Goal: Information Seeking & Learning: Find contact information

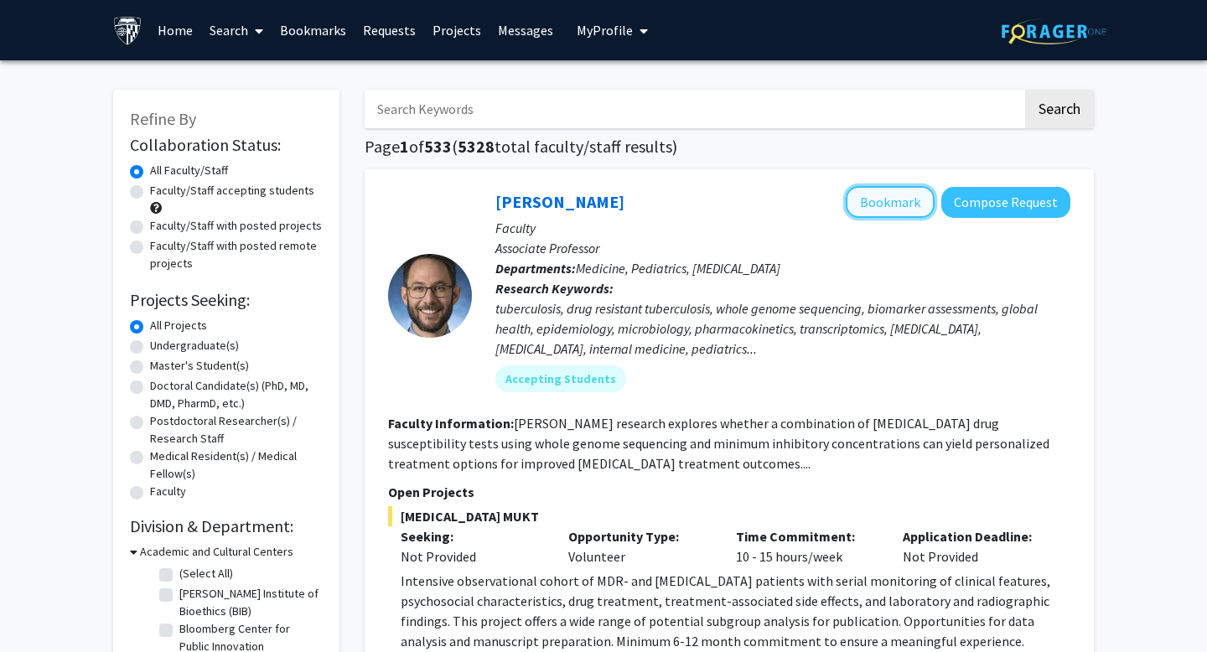
click at [891, 204] on button "Bookmark" at bounding box center [890, 202] width 89 height 32
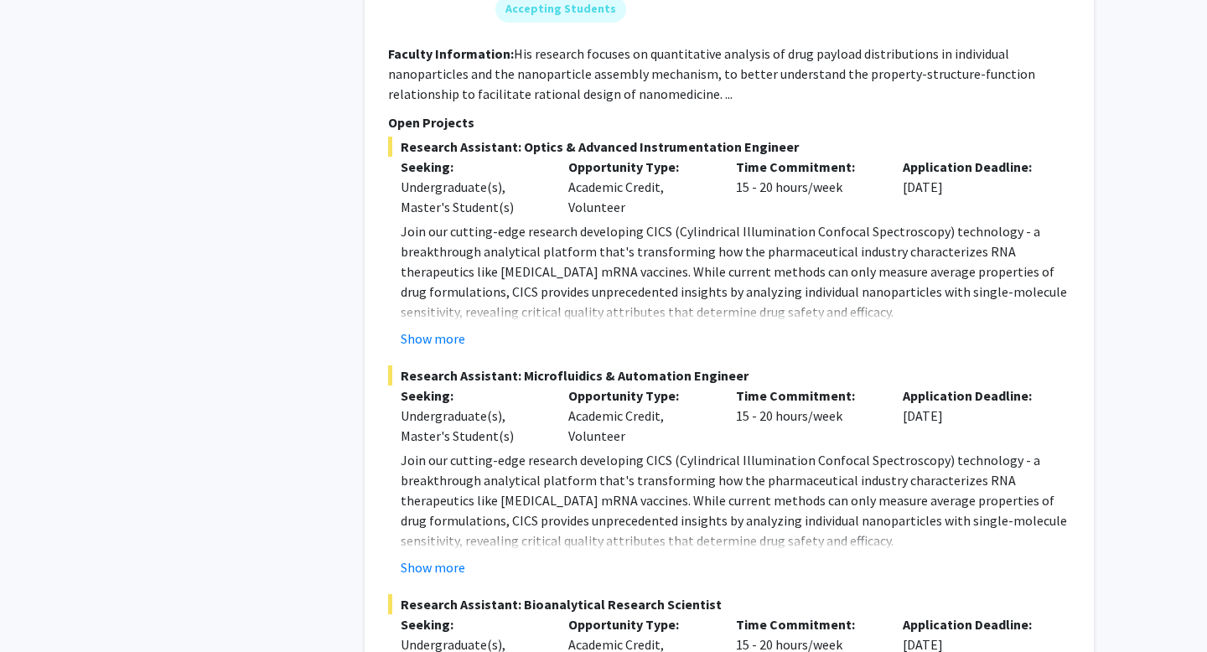
scroll to position [1286, 0]
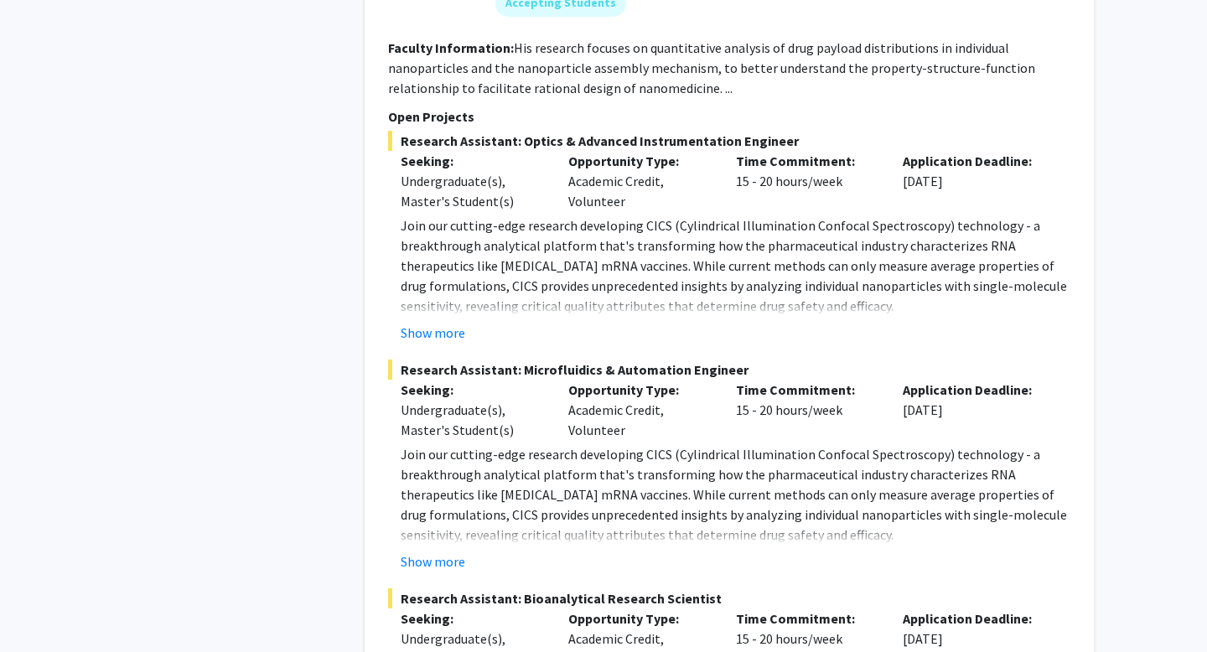
click at [426, 530] on fg-read-more "Join our cutting-edge research developing CICS (Cylindrical Illumination Confoc…" at bounding box center [729, 507] width 682 height 127
click at [435, 551] on button "Show more" at bounding box center [433, 561] width 65 height 20
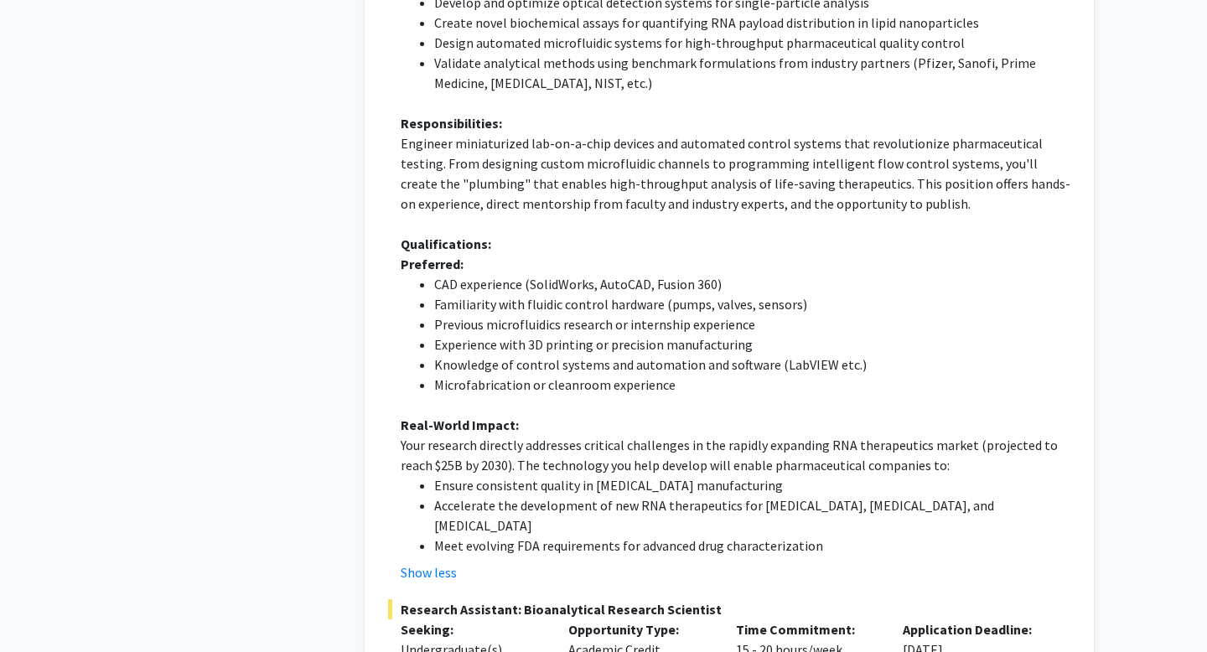
scroll to position [1884, 0]
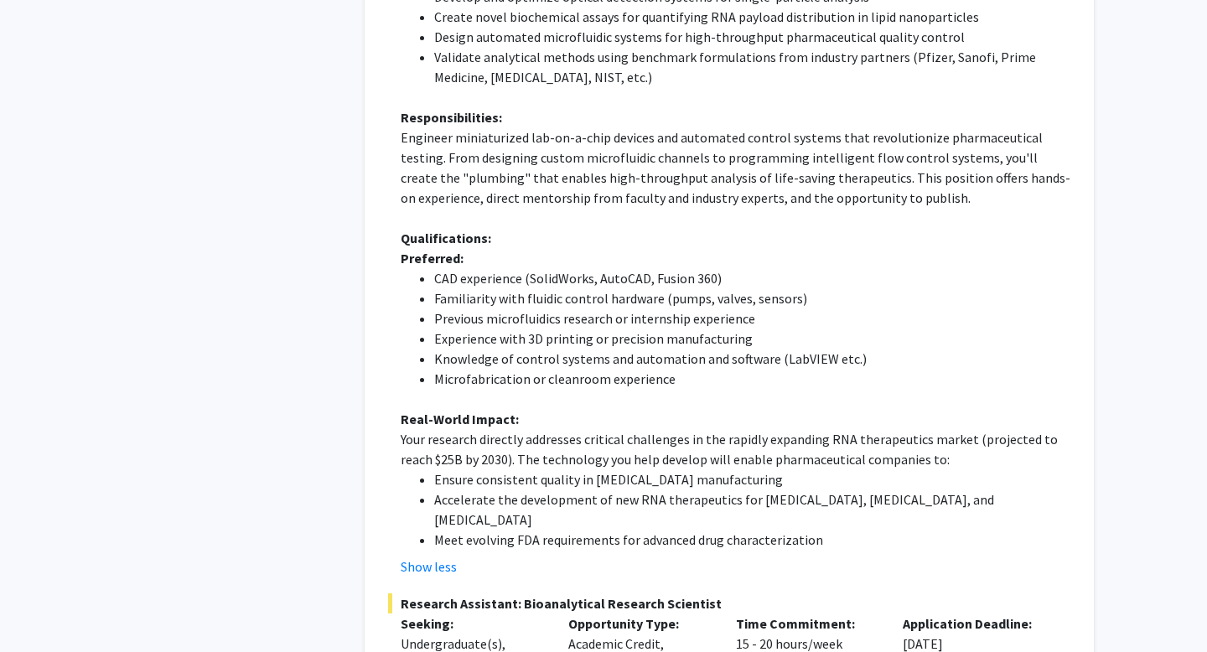
click at [452, 551] on fg-project-list "Research Assistant: Optics & Advanced Instrumentation Engineer Seeking: Undergr…" at bounding box center [729, 168] width 682 height 1273
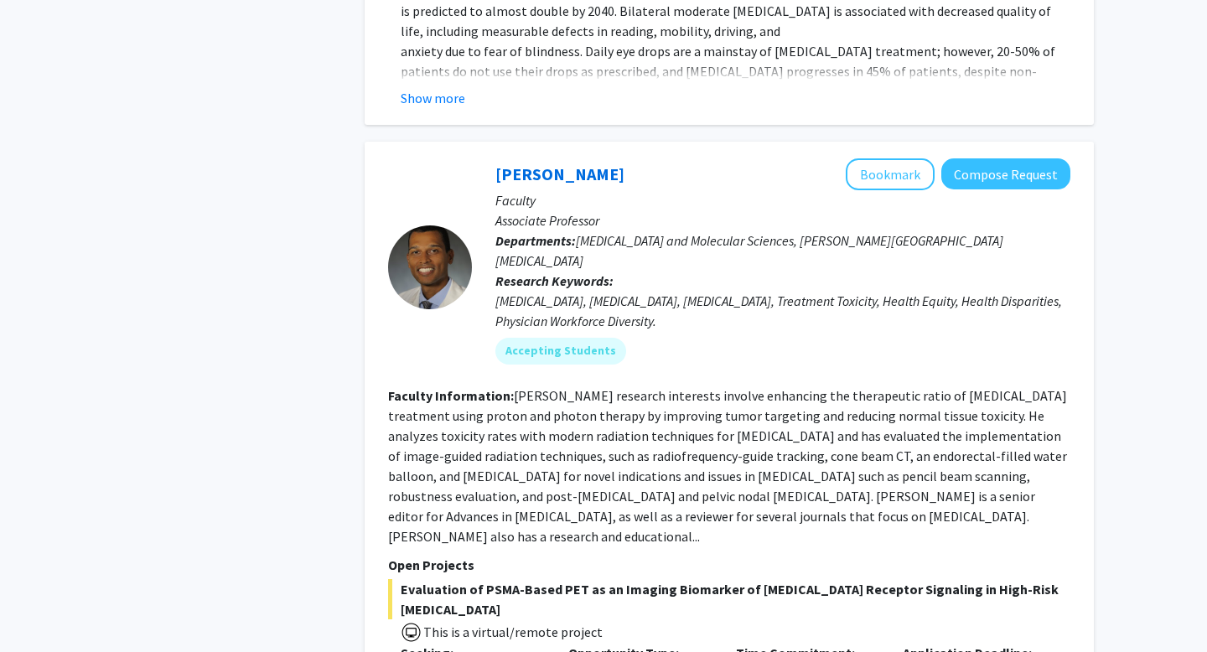
scroll to position [4038, 0]
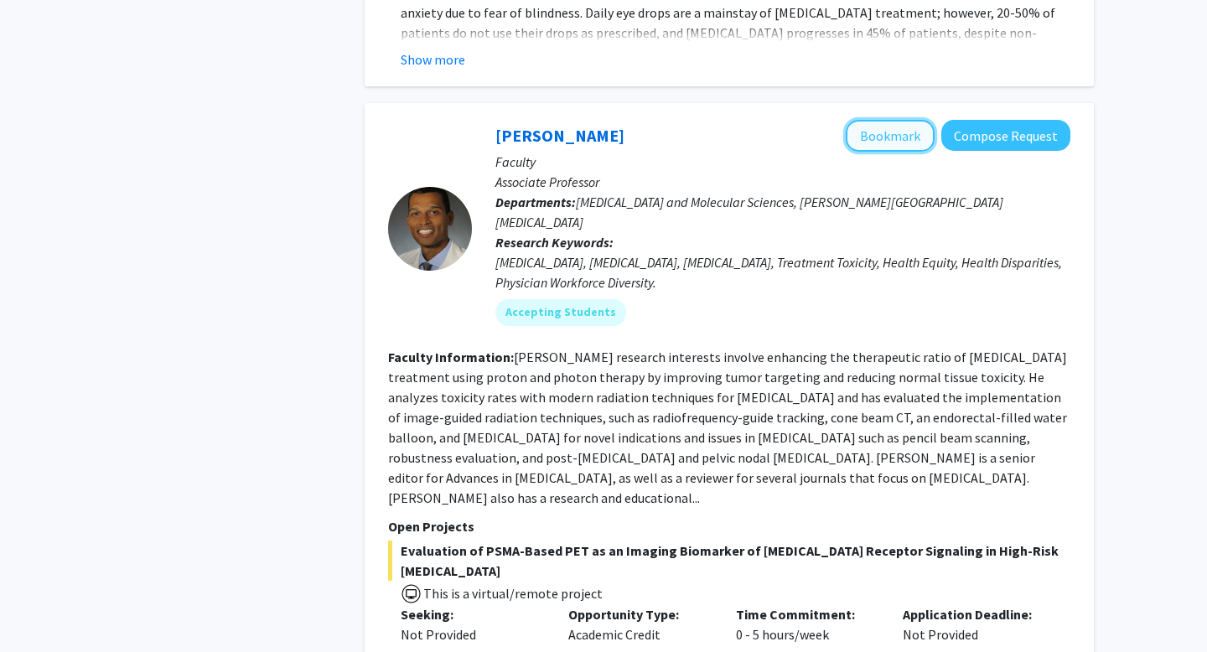
click at [903, 120] on button "Bookmark" at bounding box center [890, 136] width 89 height 32
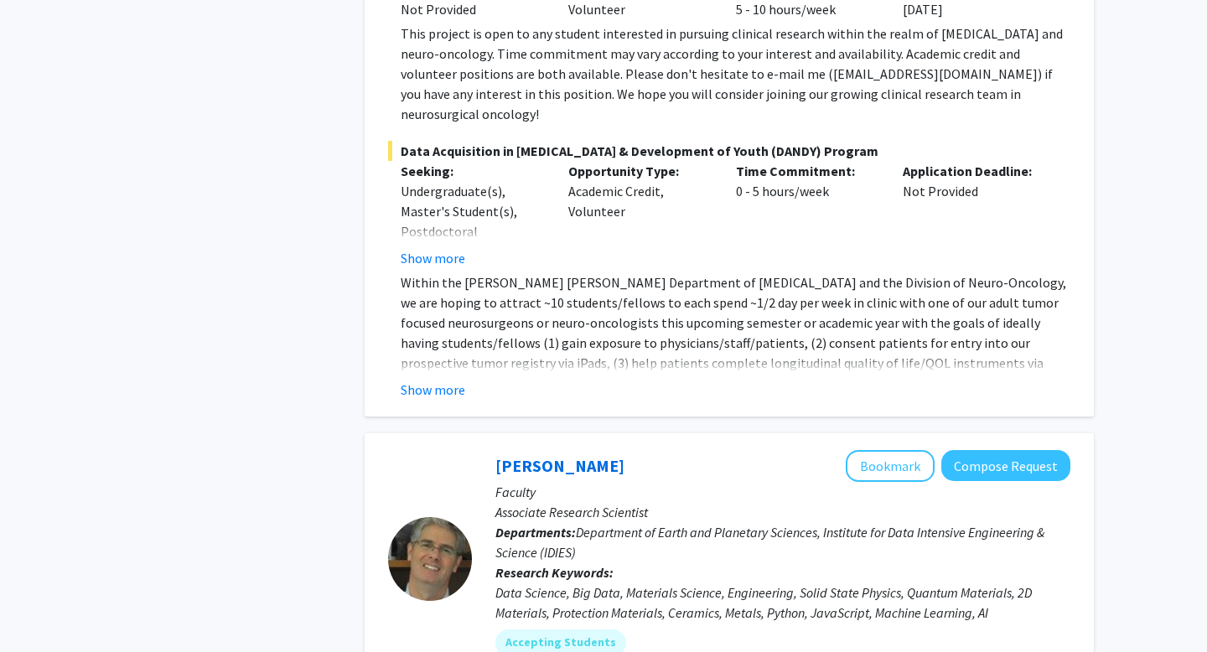
scroll to position [5750, 0]
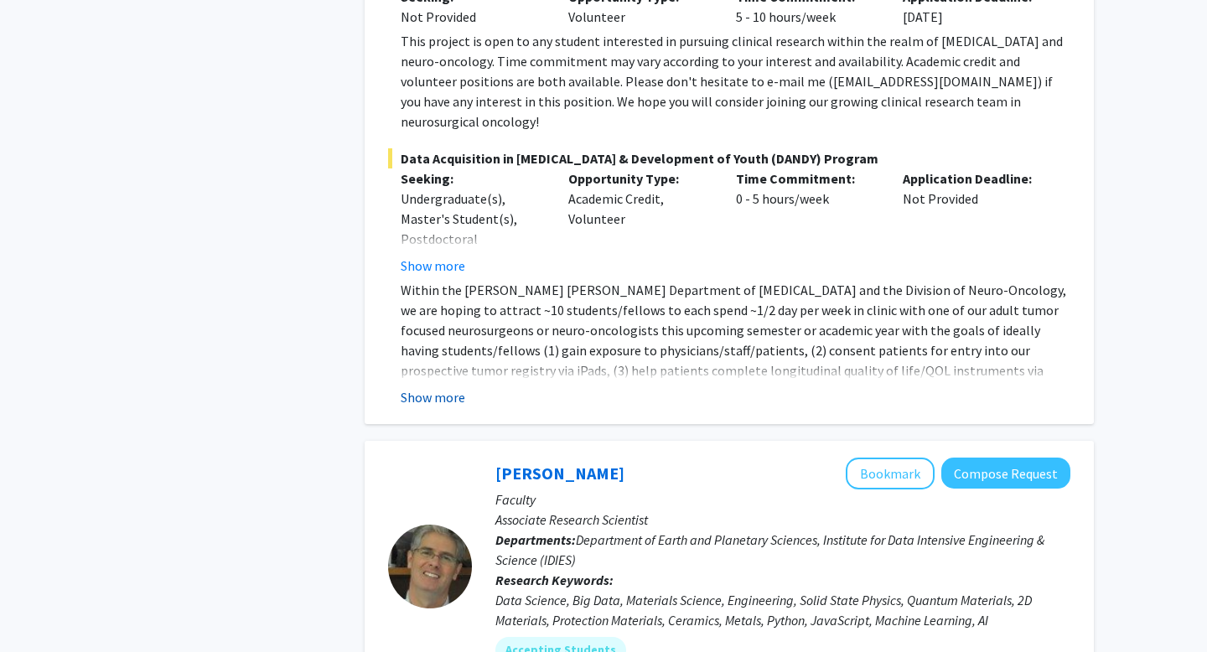
click at [446, 387] on button "Show more" at bounding box center [433, 397] width 65 height 20
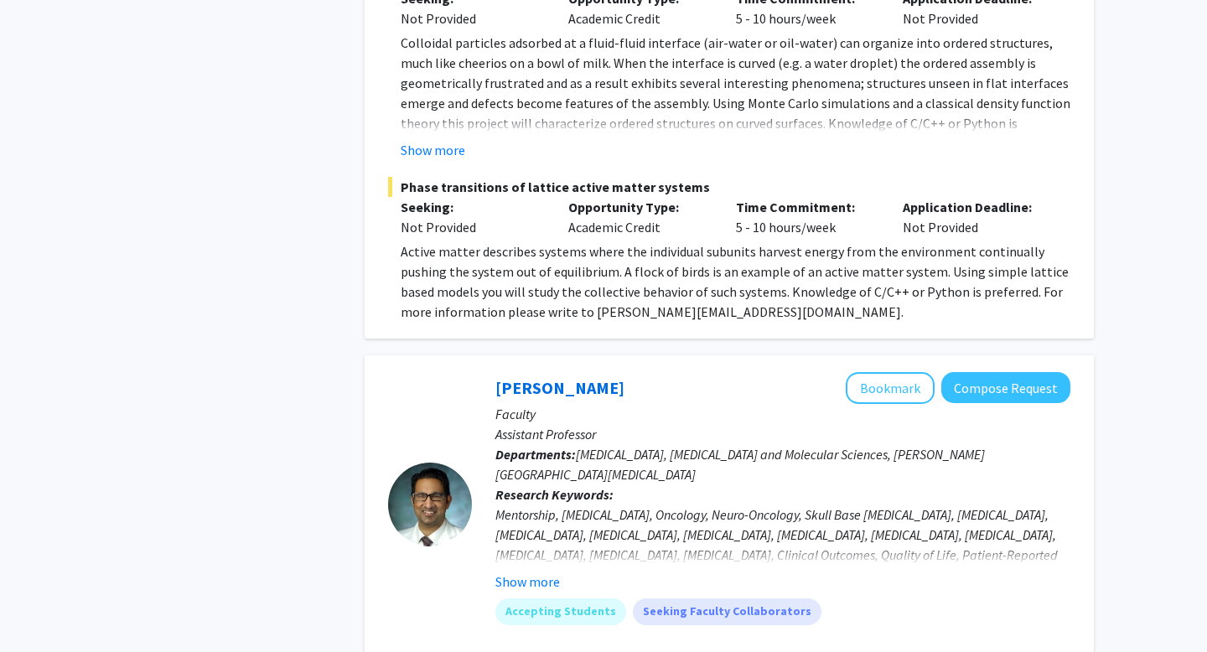
scroll to position [4837, 0]
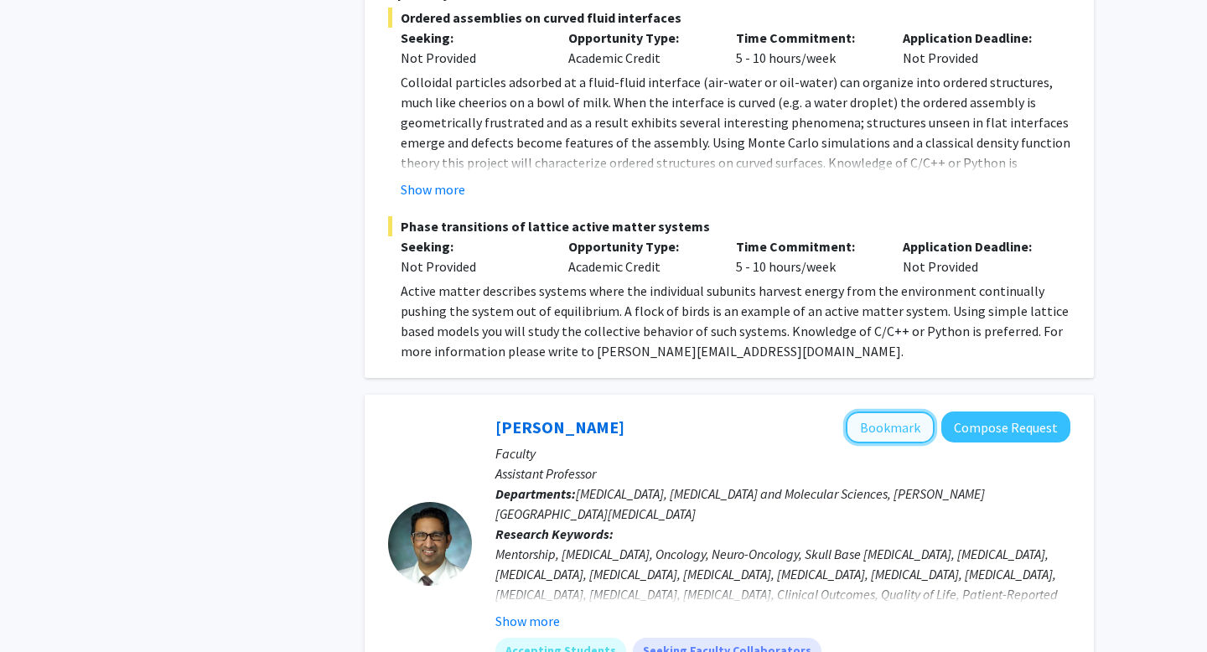
click at [884, 411] on button "Bookmark" at bounding box center [890, 427] width 89 height 32
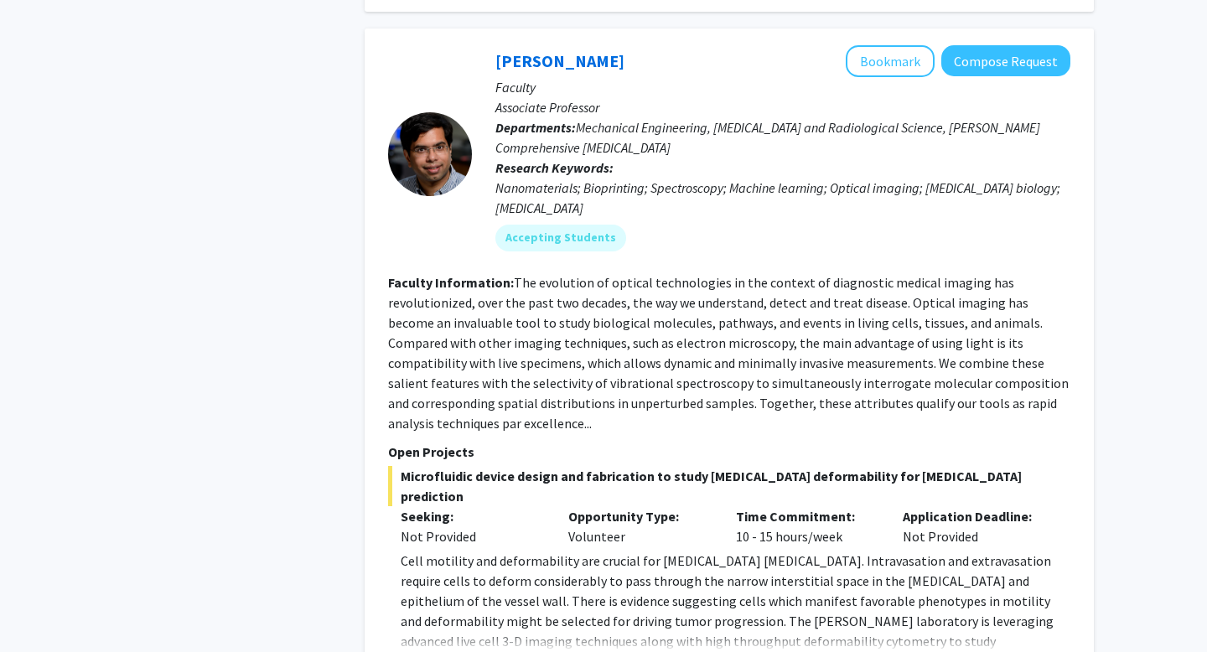
scroll to position [7307, 0]
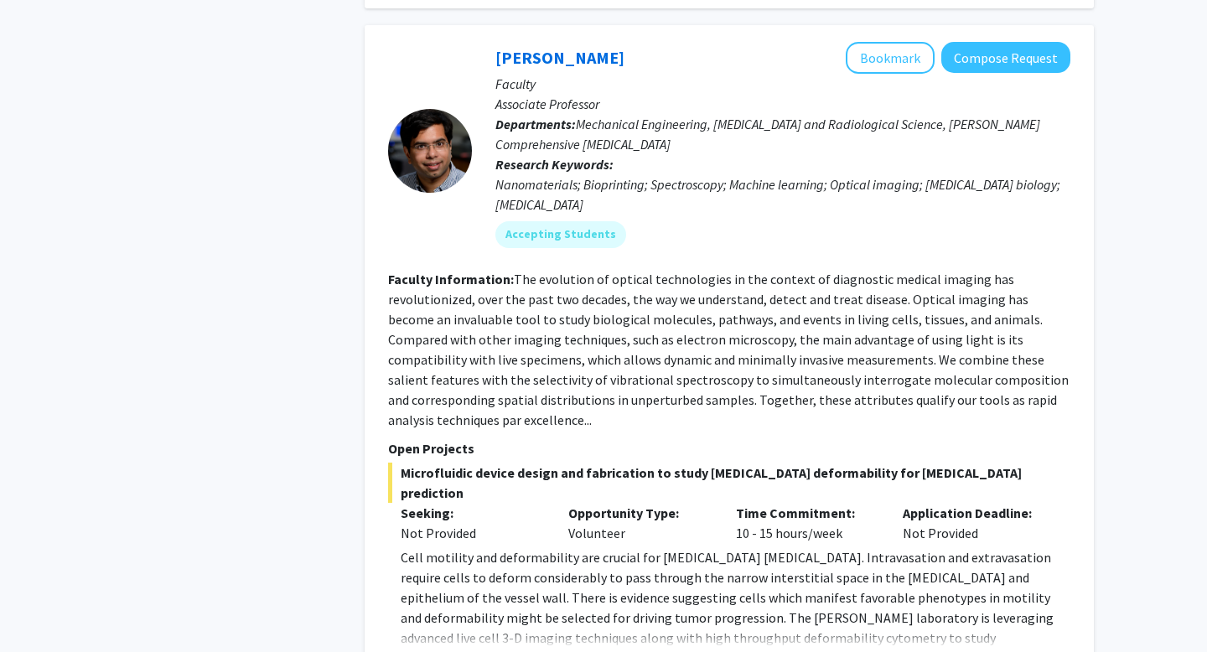
click at [448, 651] on button "Show more" at bounding box center [433, 665] width 65 height 20
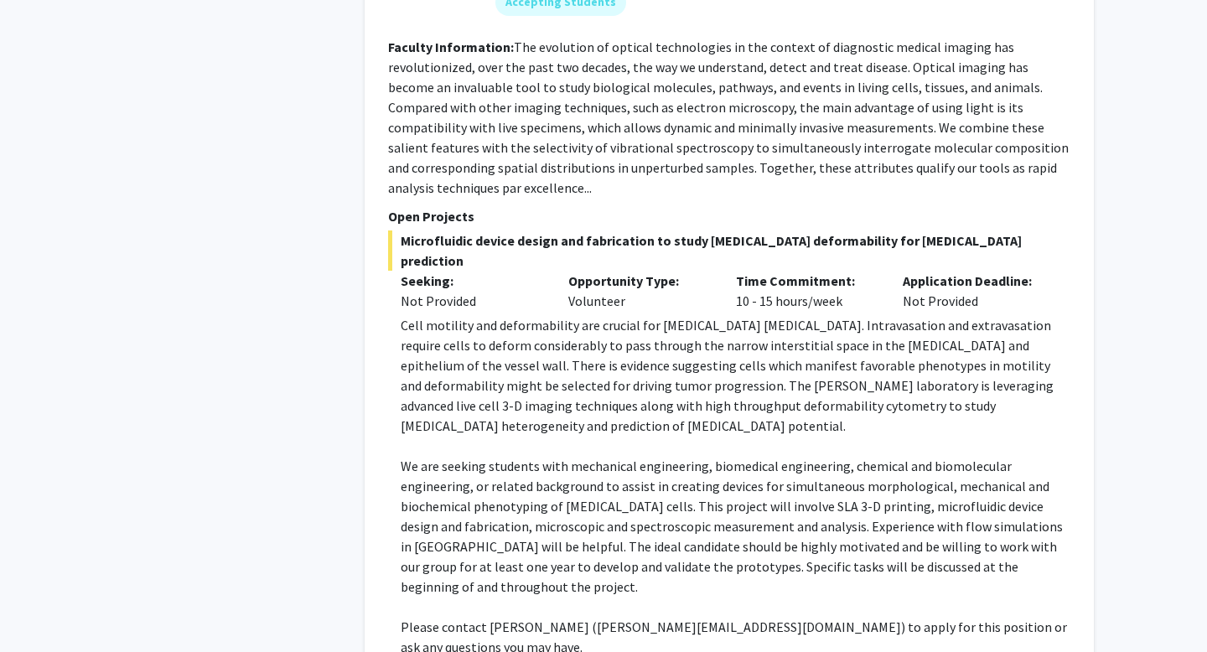
scroll to position [7541, 0]
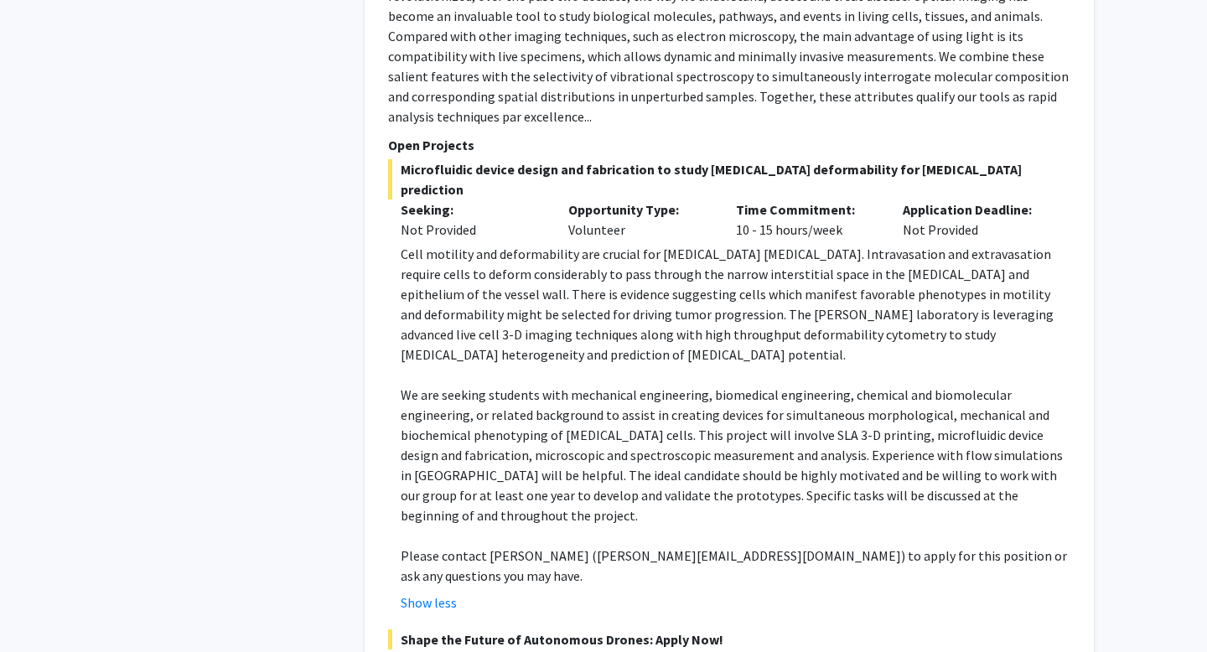
scroll to position [7611, 0]
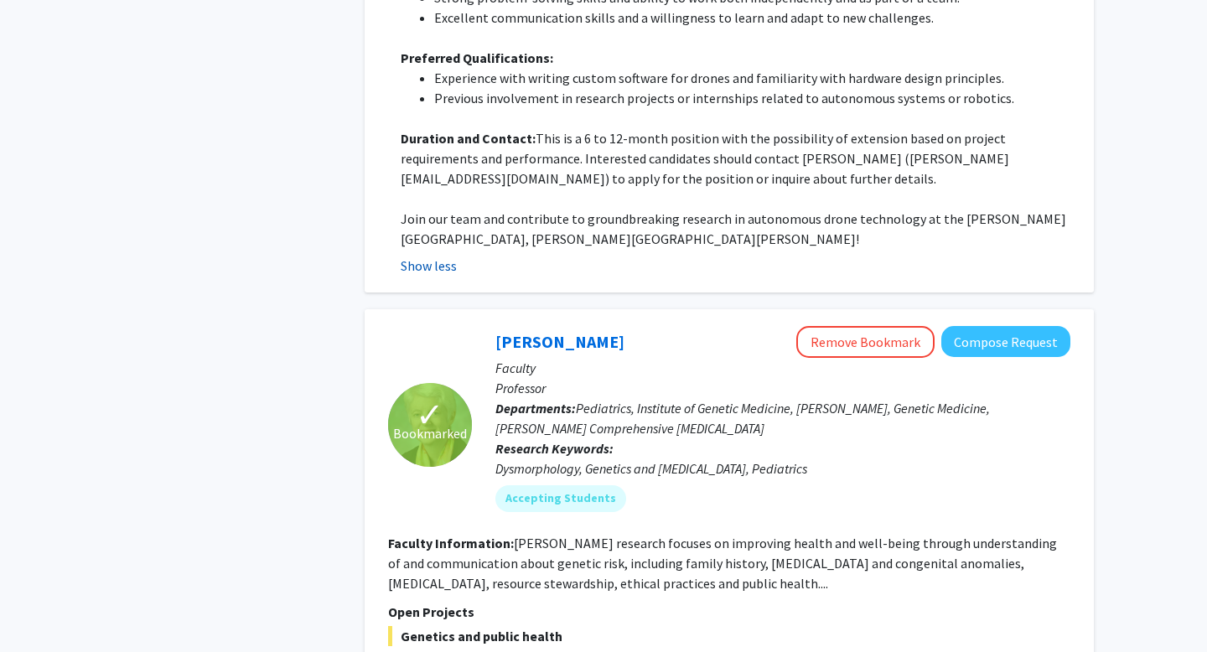
scroll to position [8680, 0]
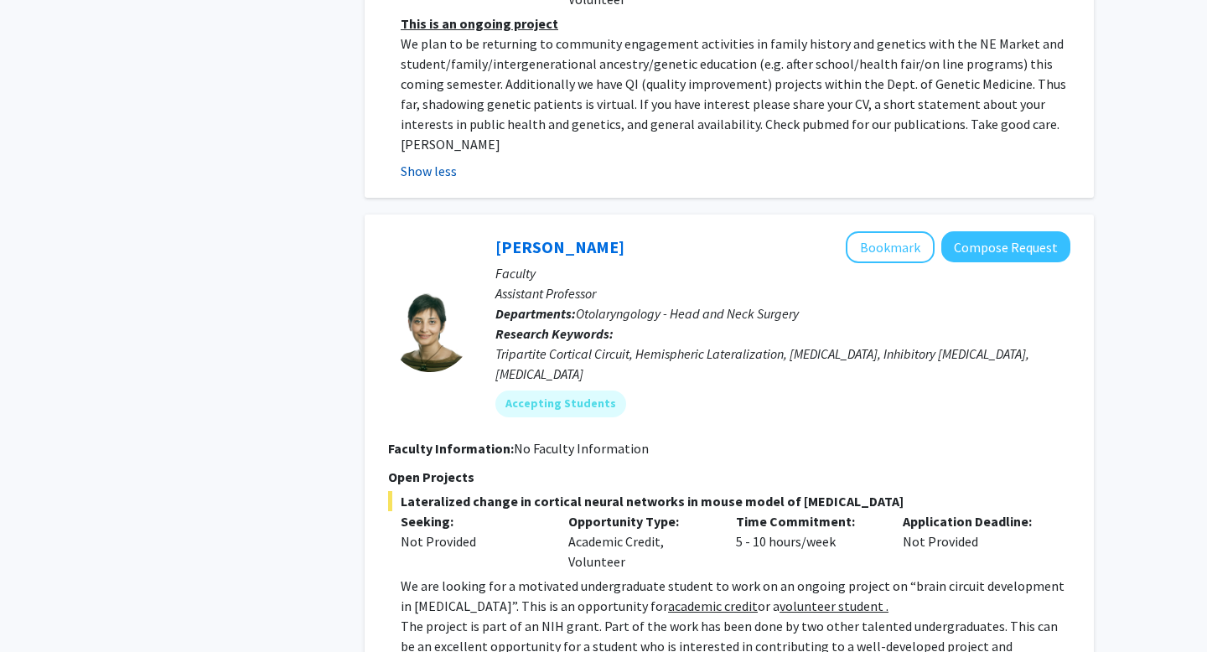
scroll to position [9387, 0]
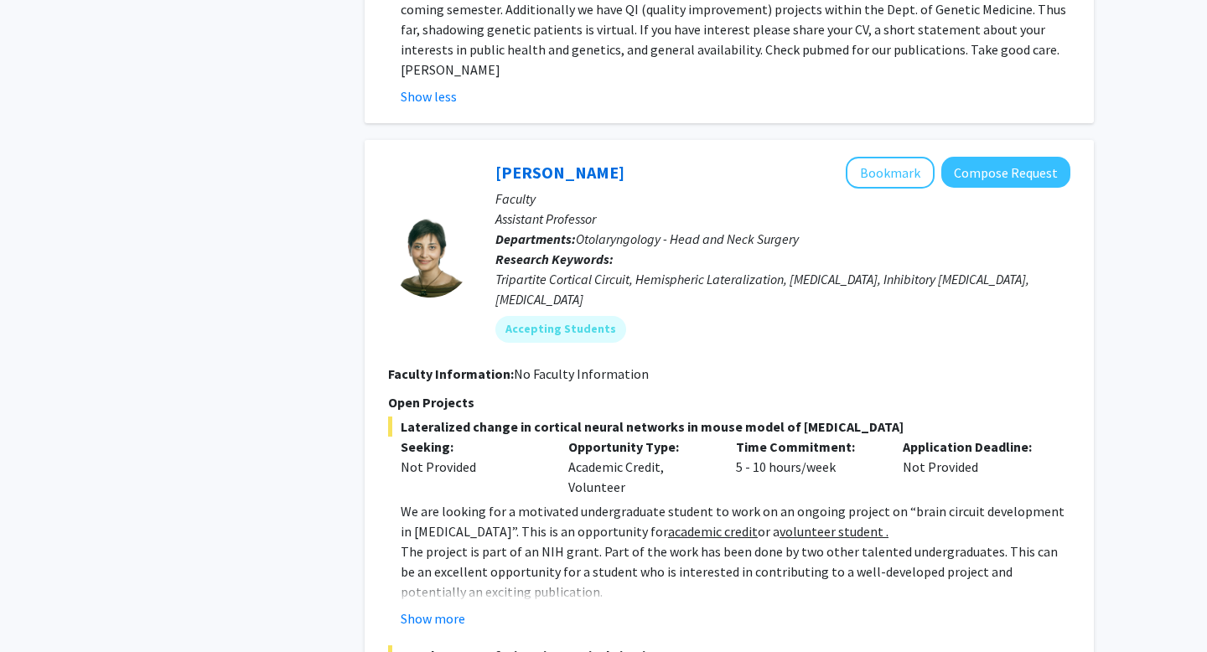
scroll to position [9536, 0]
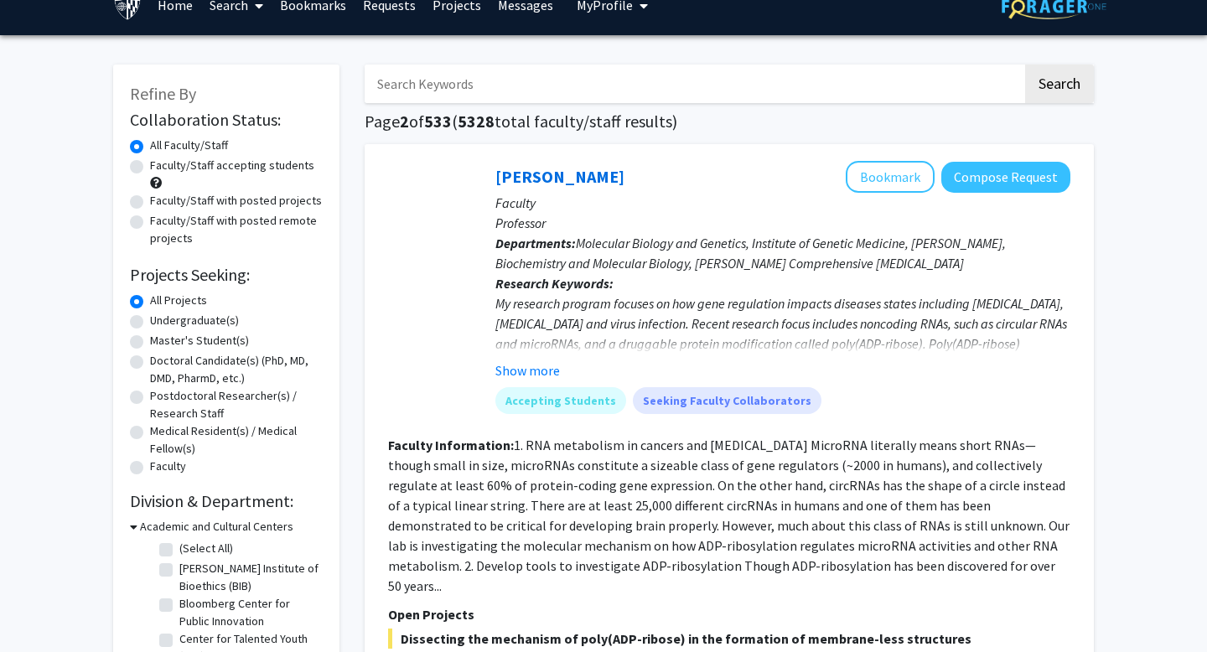
scroll to position [36, 0]
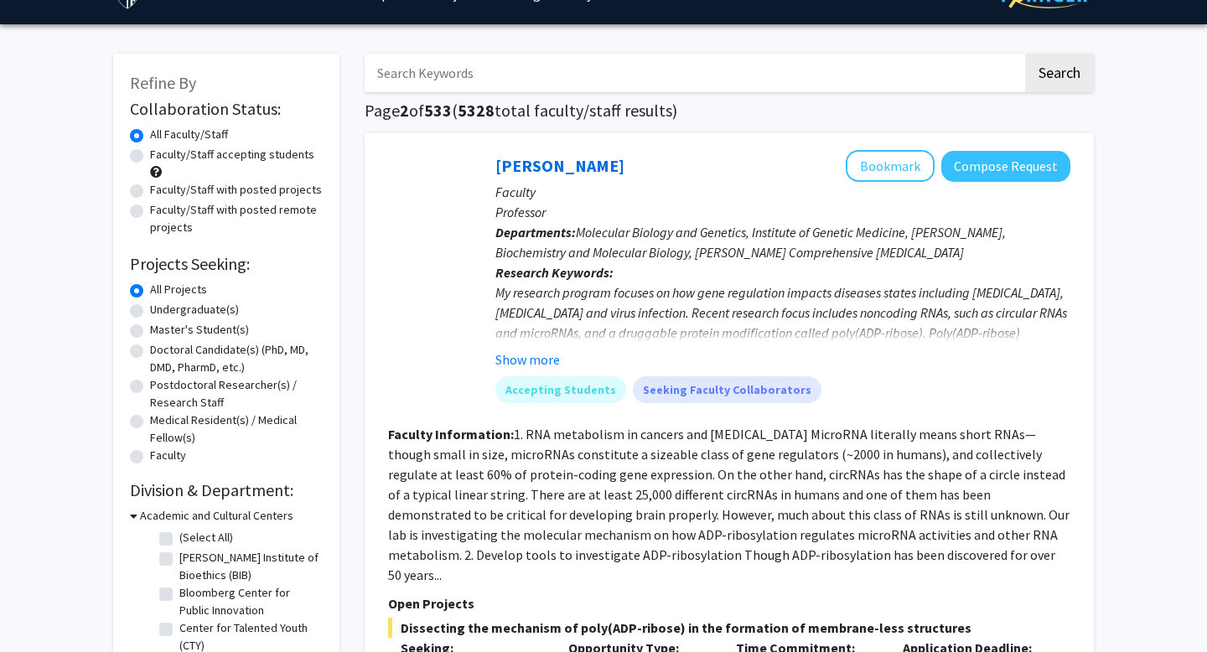
click at [143, 214] on div "Faculty/Staff with posted remote projects" at bounding box center [226, 218] width 193 height 35
click at [150, 213] on label "Faculty/Staff with posted remote projects" at bounding box center [236, 218] width 173 height 35
click at [150, 212] on input "Faculty/Staff with posted remote projects" at bounding box center [155, 206] width 11 height 11
radio input "true"
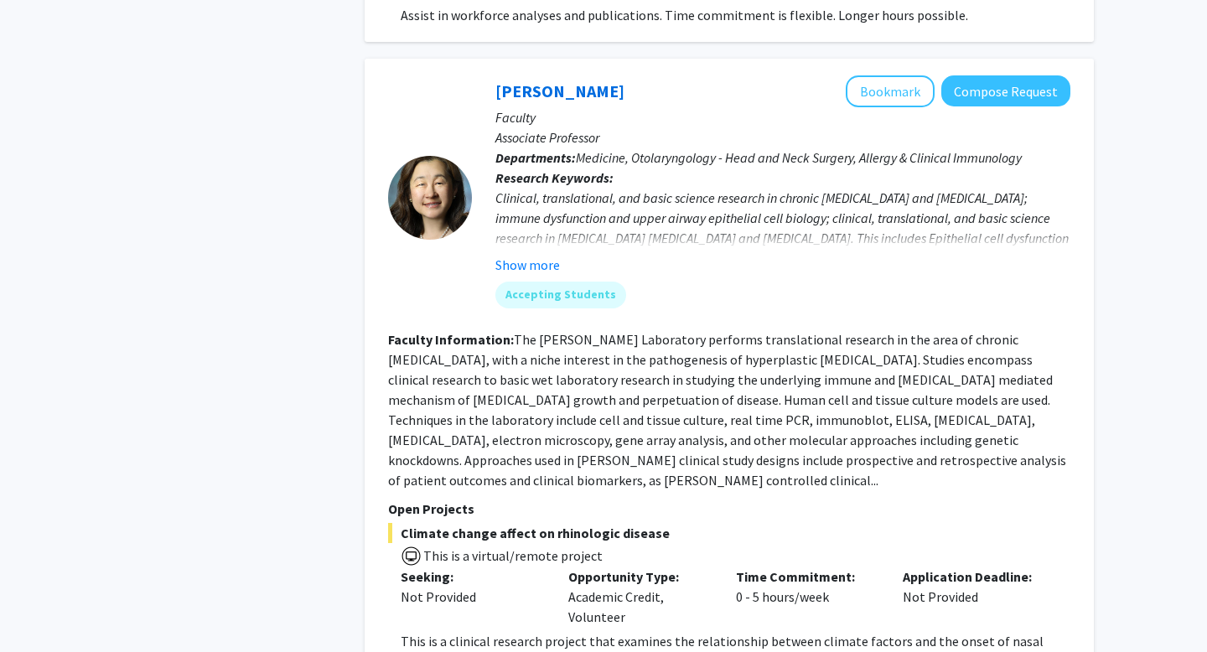
scroll to position [1374, 0]
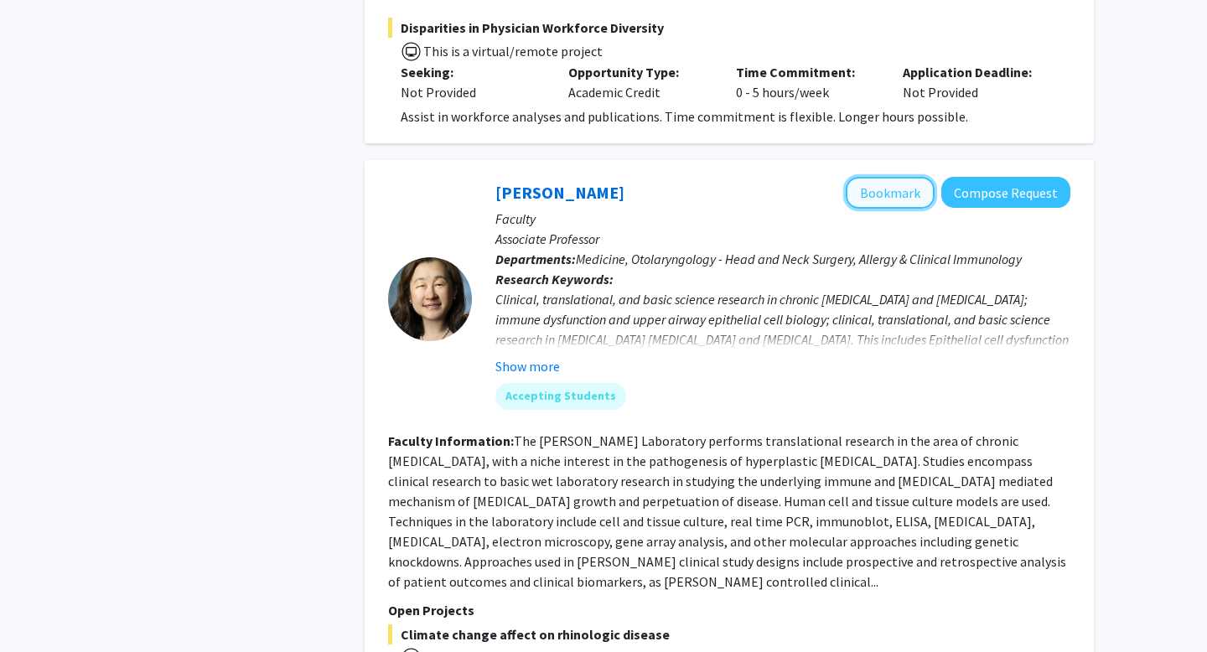
click at [895, 177] on button "Bookmark" at bounding box center [890, 193] width 89 height 32
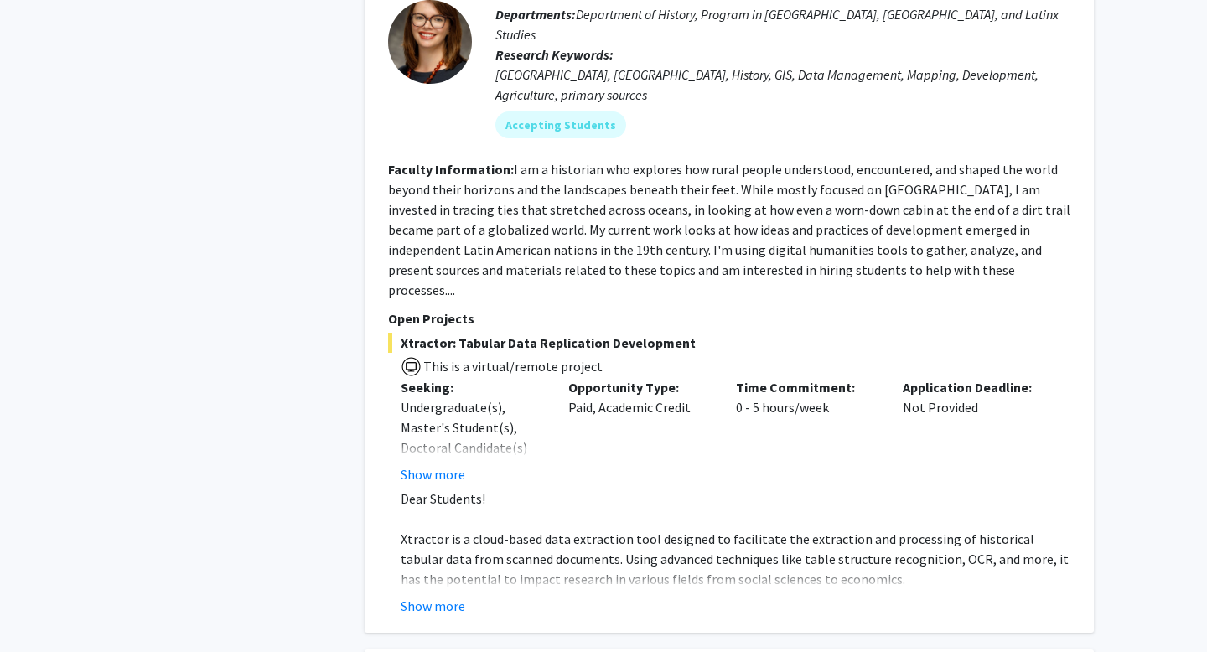
scroll to position [2962, 0]
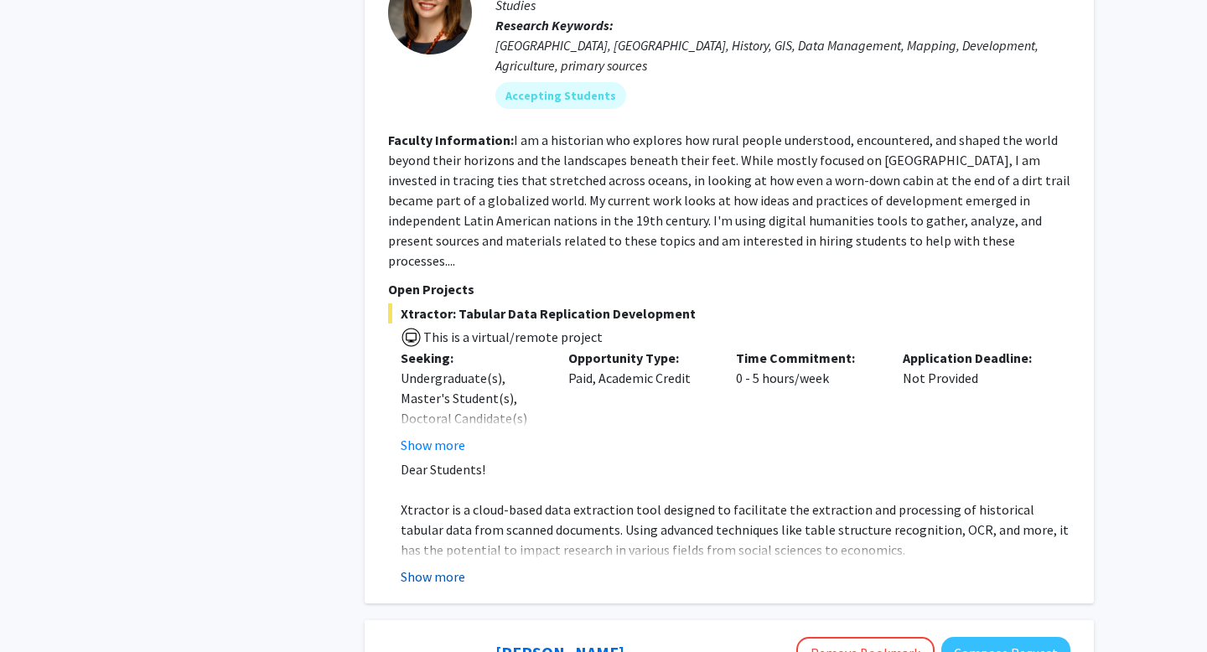
click at [417, 567] on button "Show more" at bounding box center [433, 577] width 65 height 20
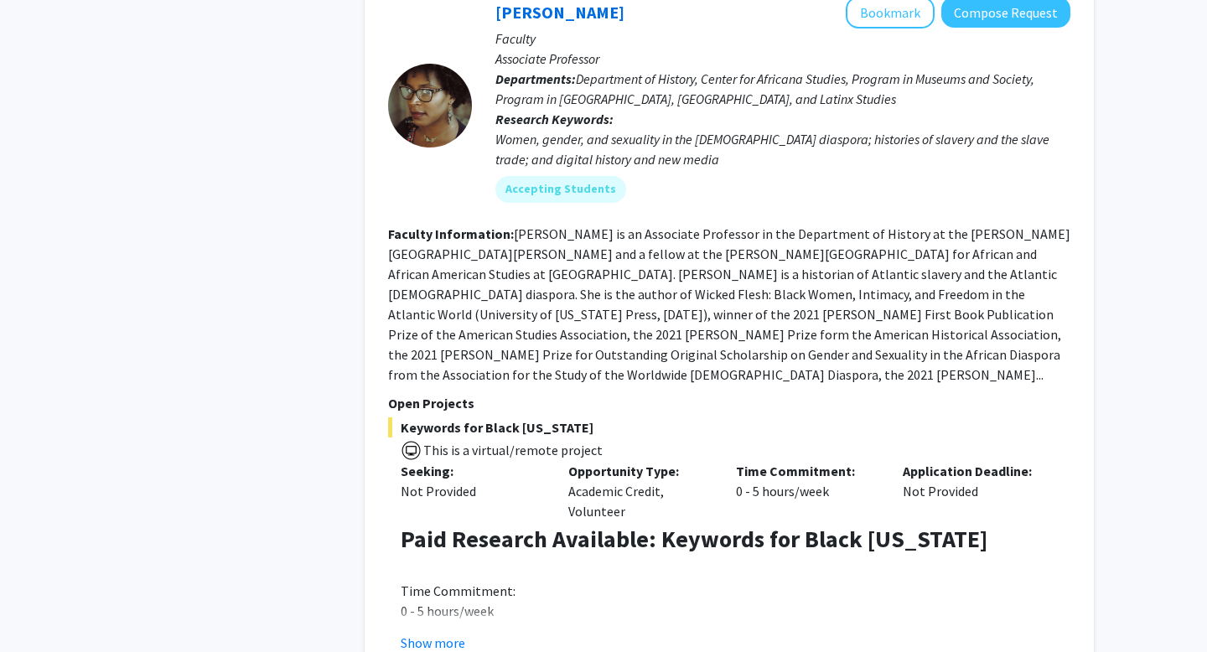
scroll to position [5745, 0]
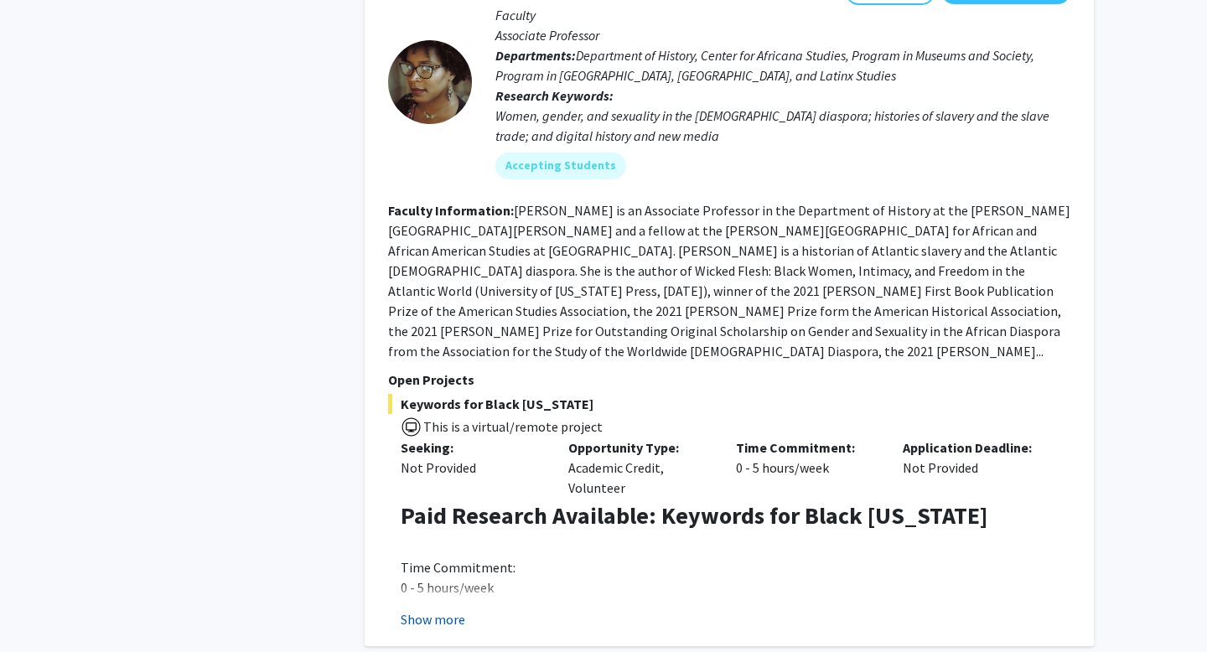
click at [424, 609] on button "Show more" at bounding box center [433, 619] width 65 height 20
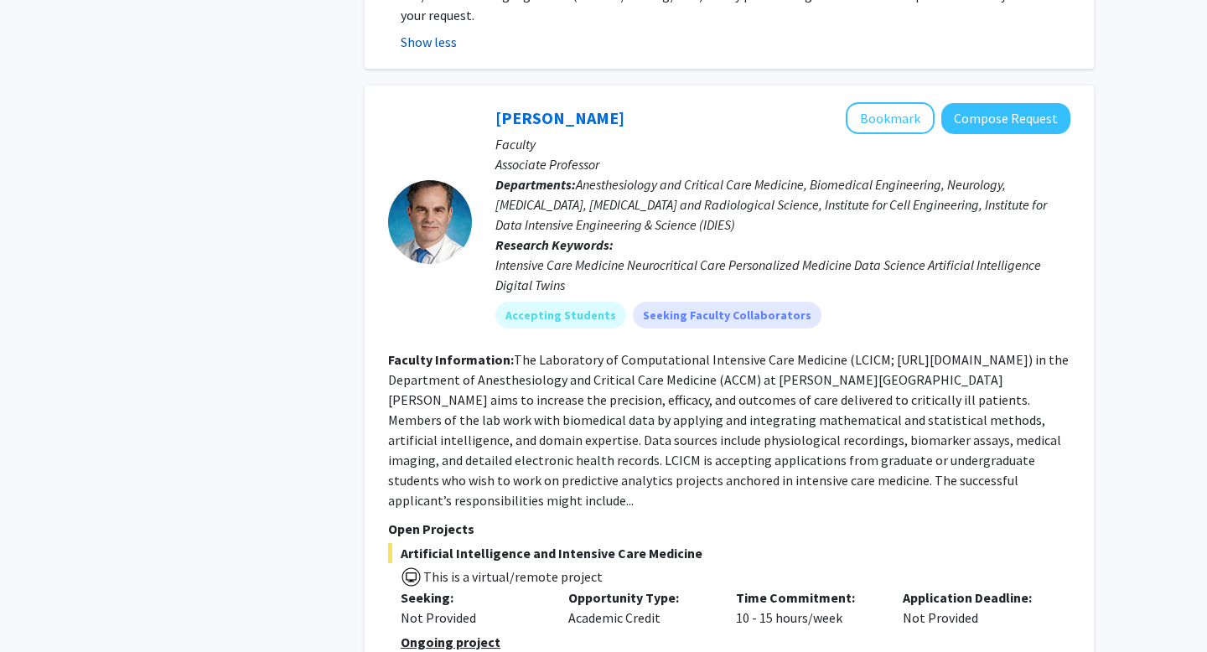
scroll to position [6730, 0]
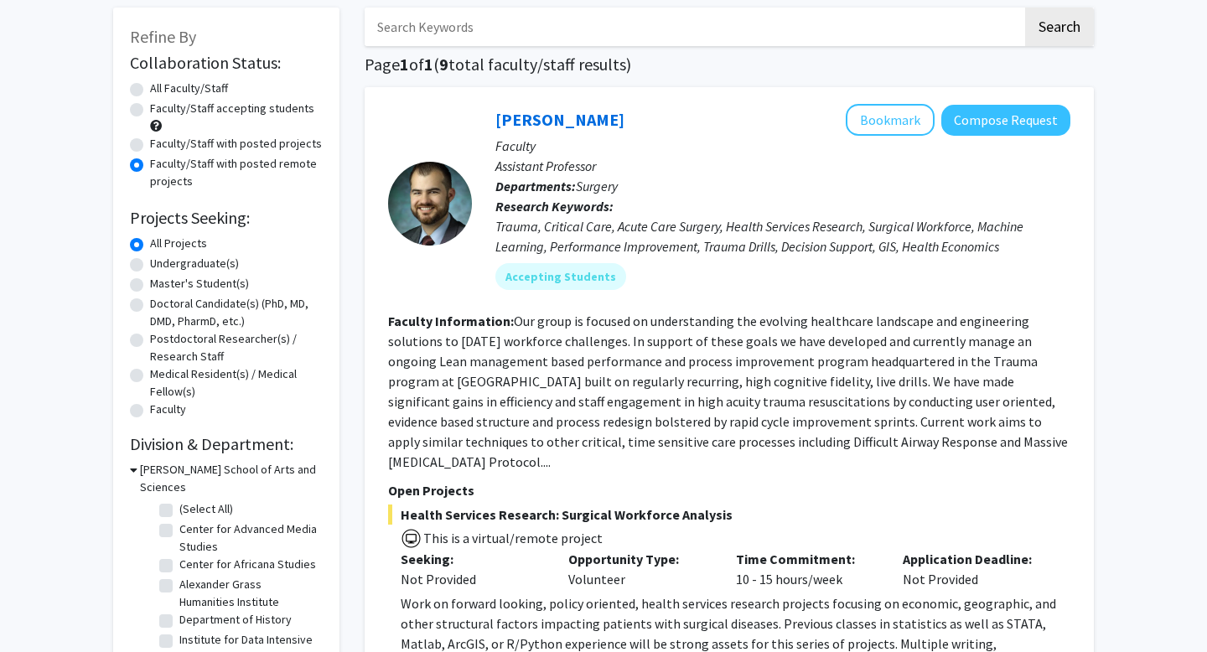
scroll to position [80, 0]
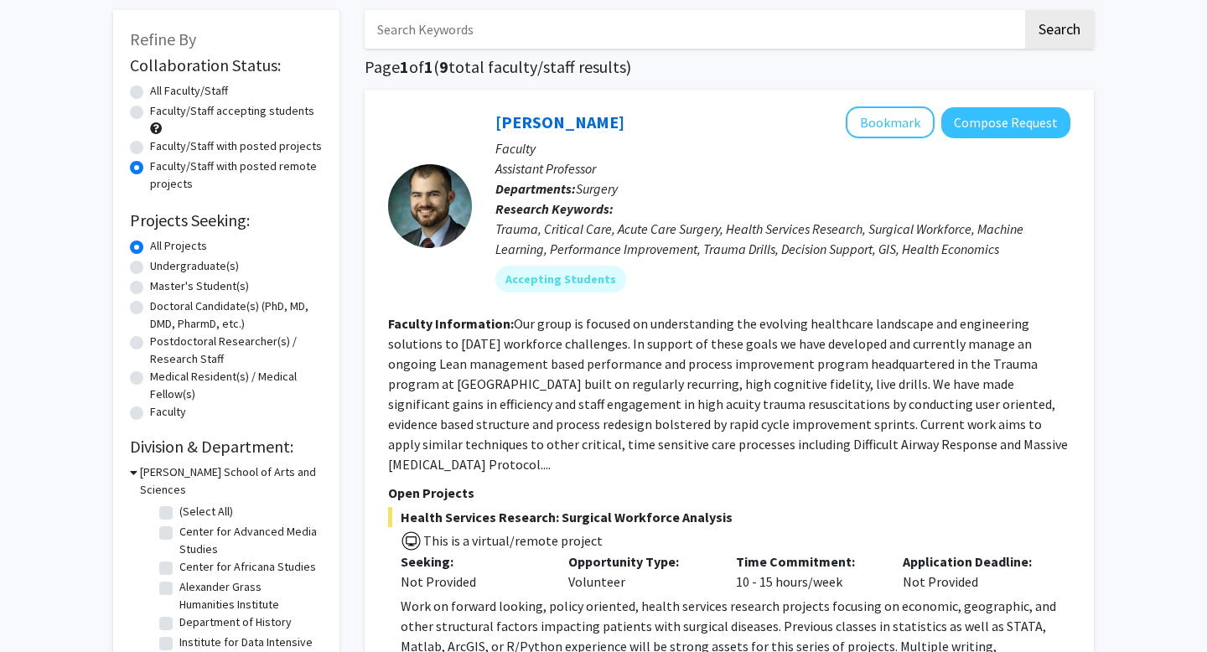
click at [150, 142] on label "Faculty/Staff with posted projects" at bounding box center [236, 146] width 172 height 18
click at [150, 142] on input "Faculty/Staff with posted projects" at bounding box center [155, 142] width 11 height 11
radio input "true"
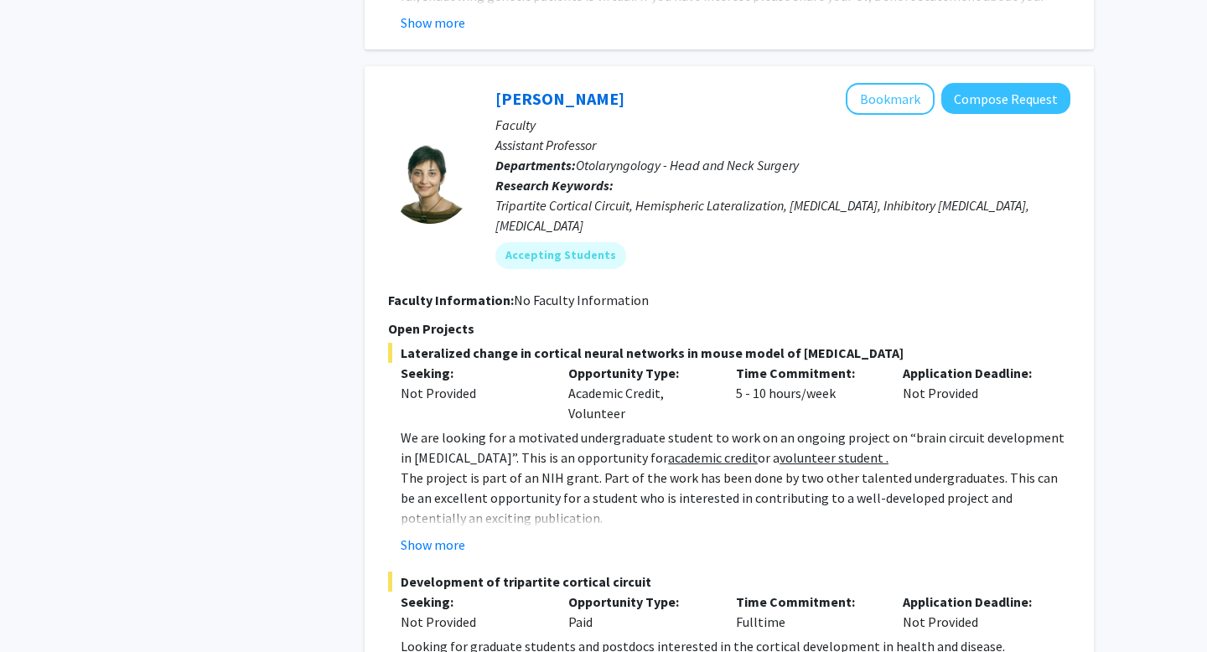
scroll to position [8048, 0]
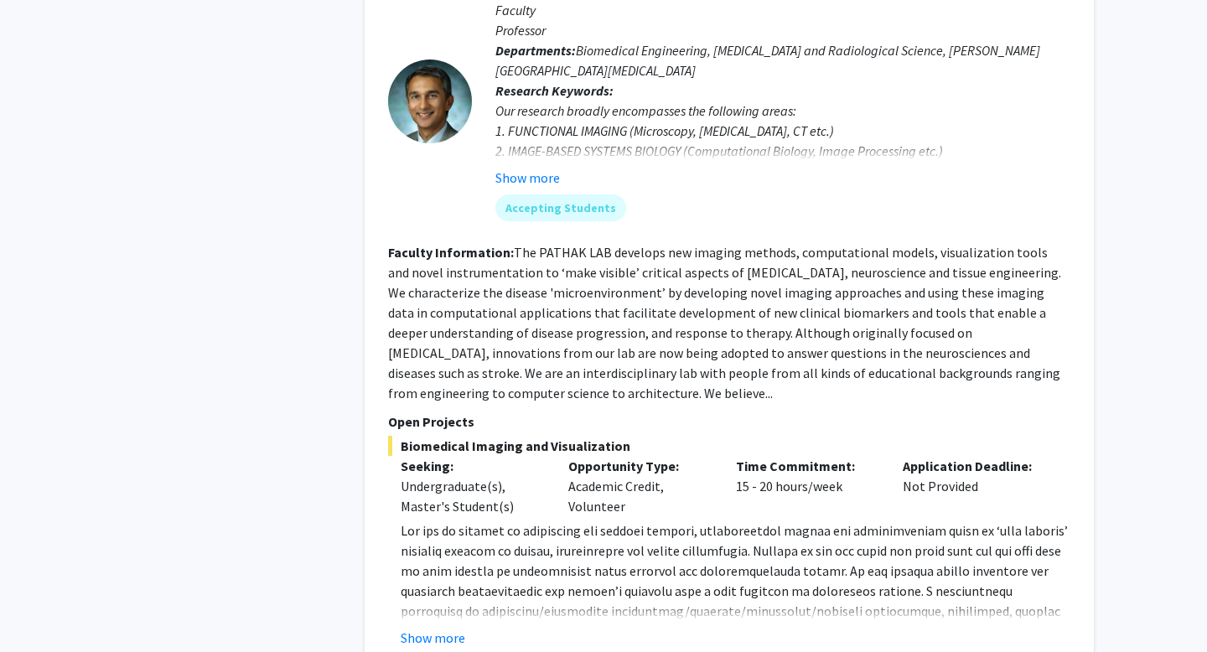
scroll to position [955, 0]
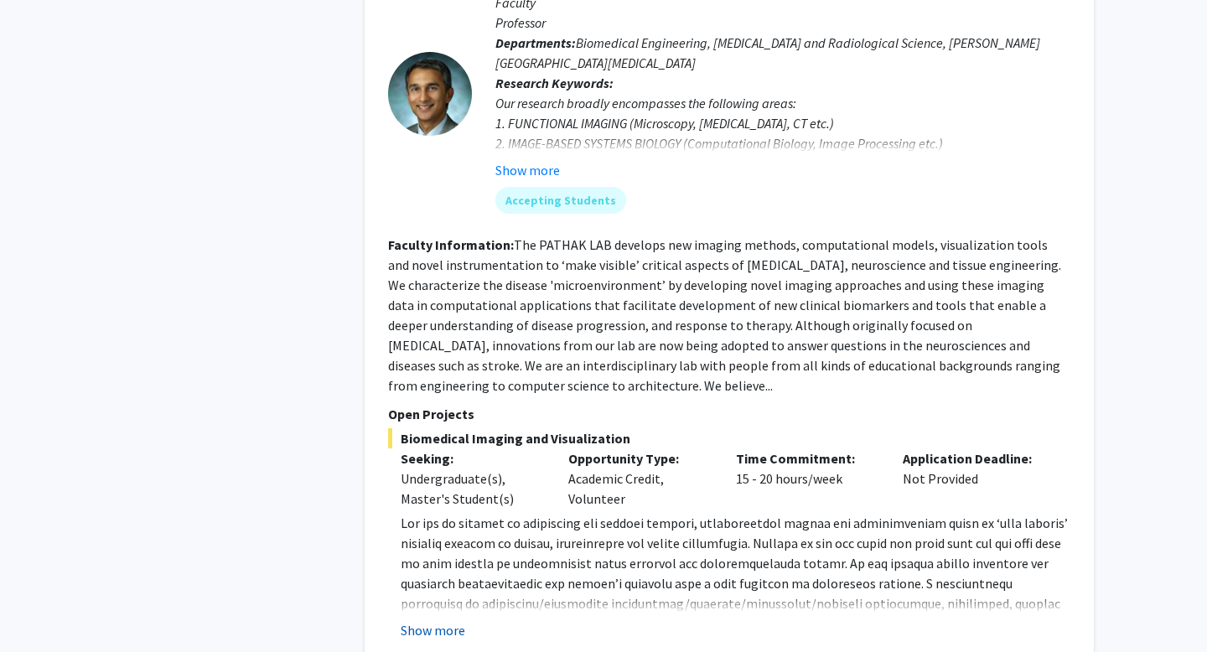
click at [442, 620] on button "Show more" at bounding box center [433, 630] width 65 height 20
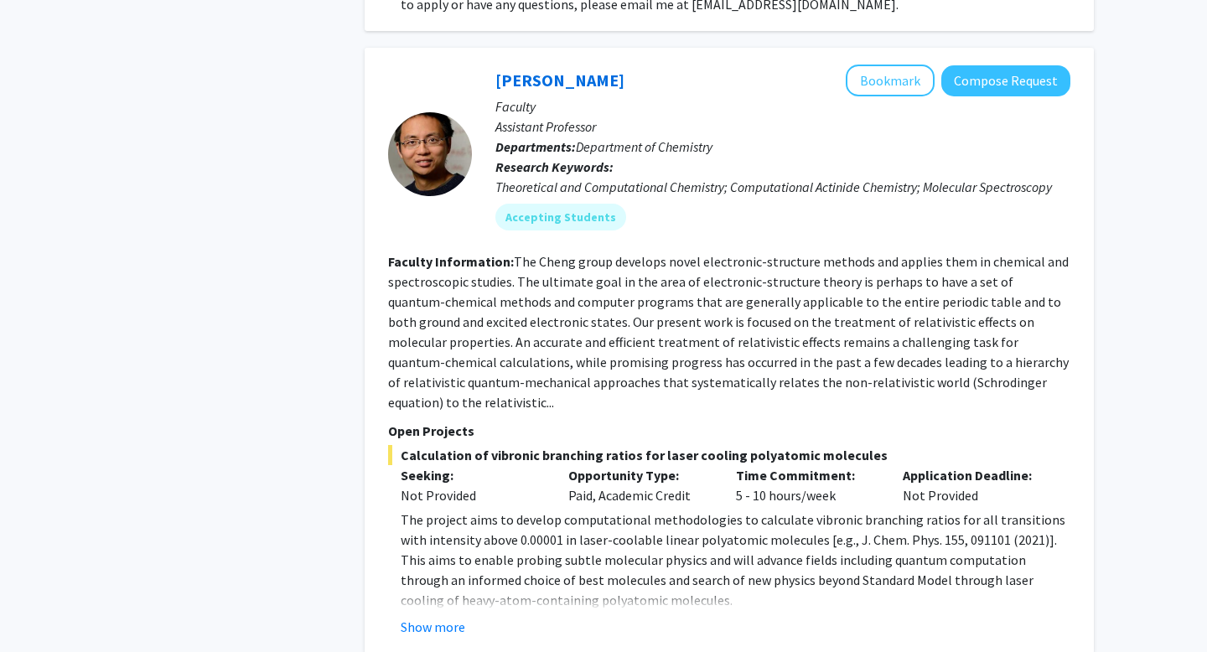
scroll to position [3099, 0]
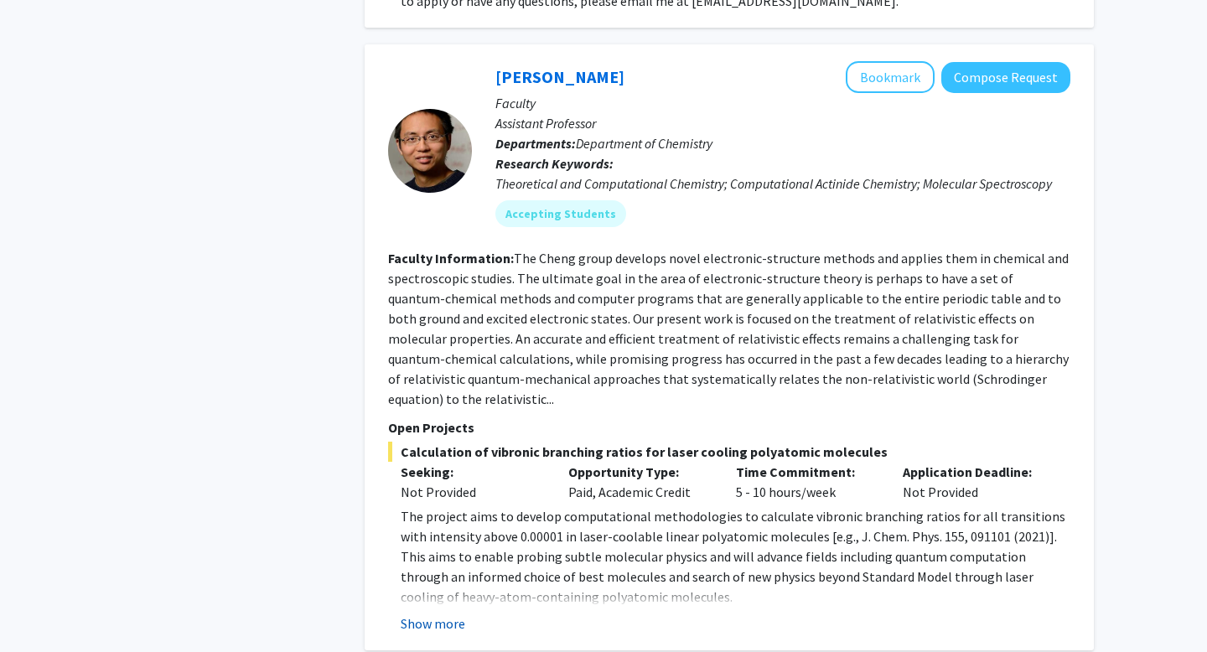
click at [441, 613] on button "Show more" at bounding box center [433, 623] width 65 height 20
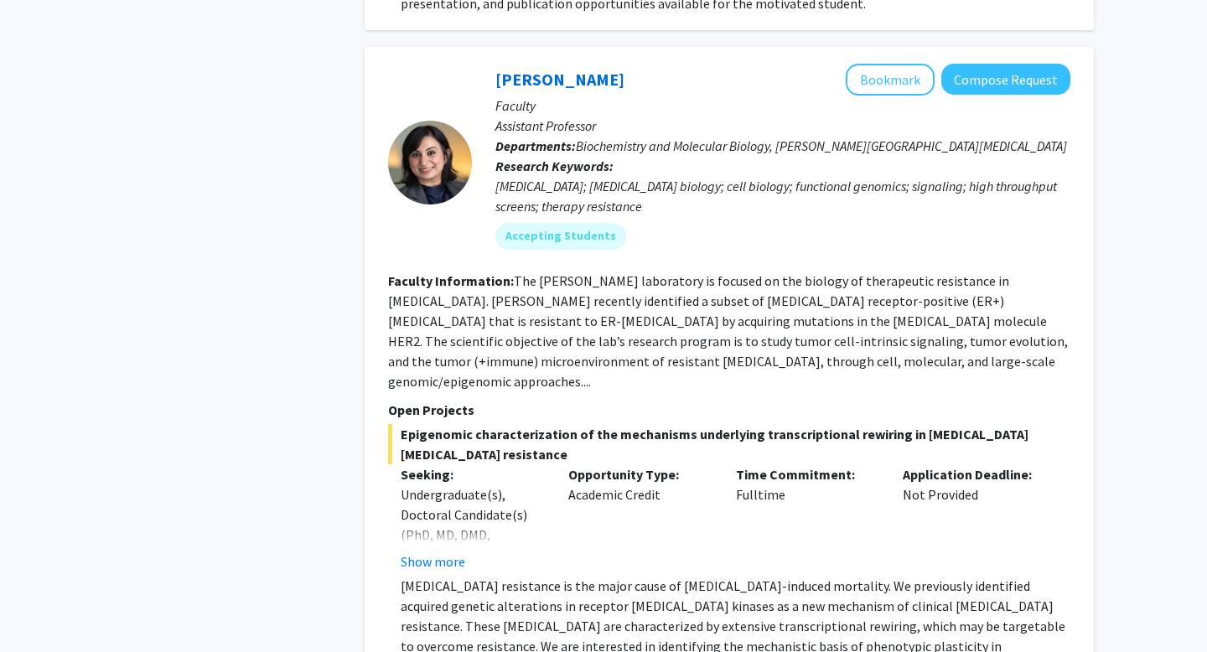
scroll to position [5072, 0]
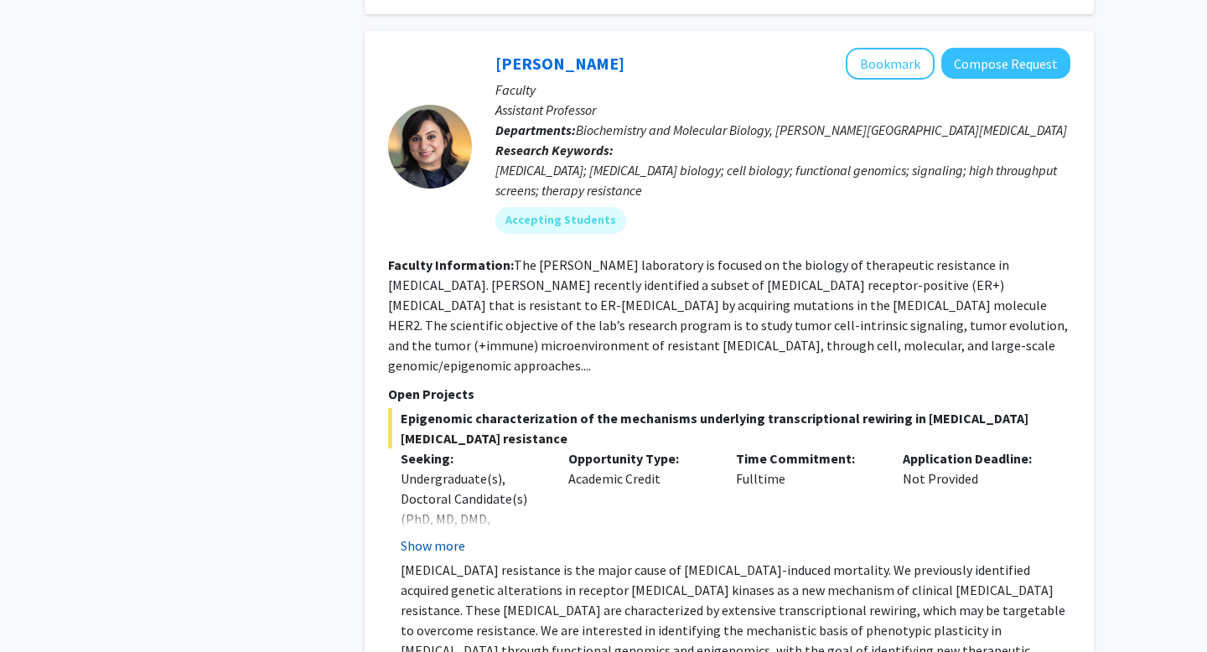
click at [437, 536] on button "Show more" at bounding box center [433, 546] width 65 height 20
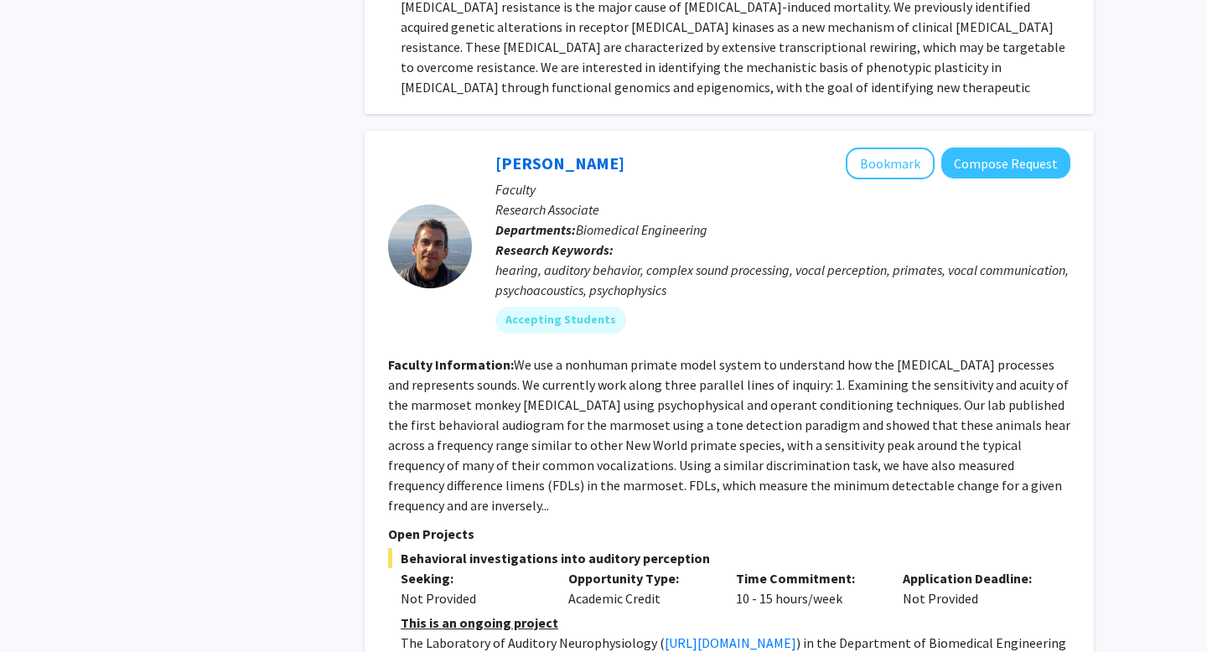
scroll to position [5764, 0]
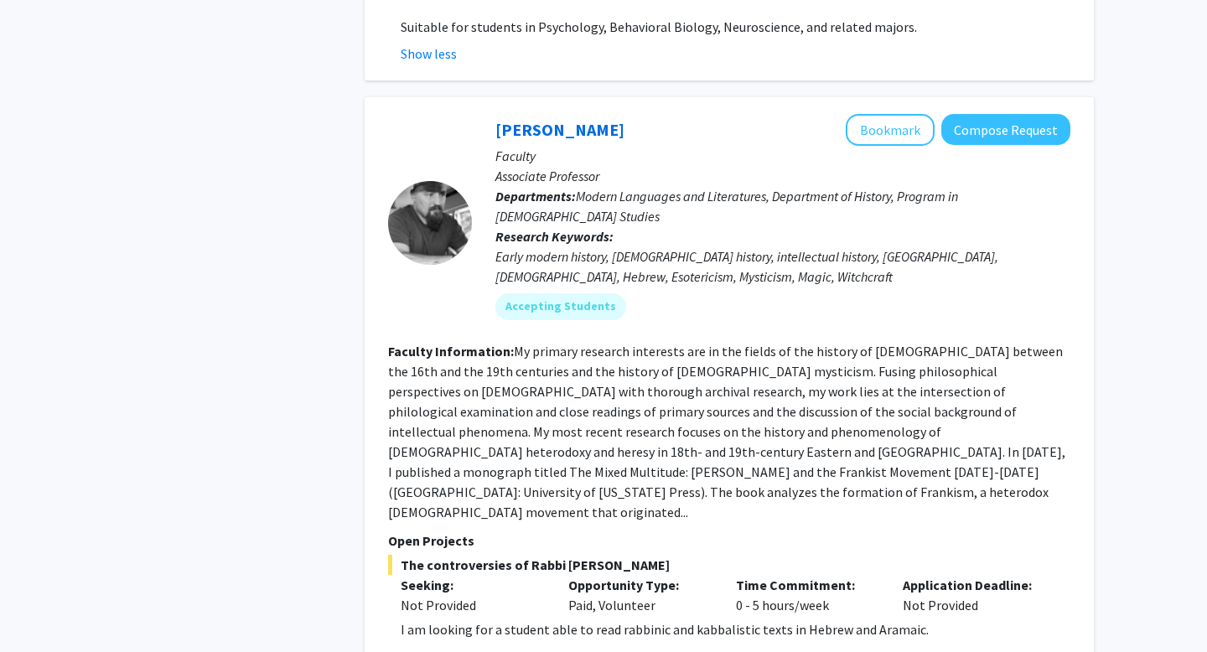
scroll to position [6621, 0]
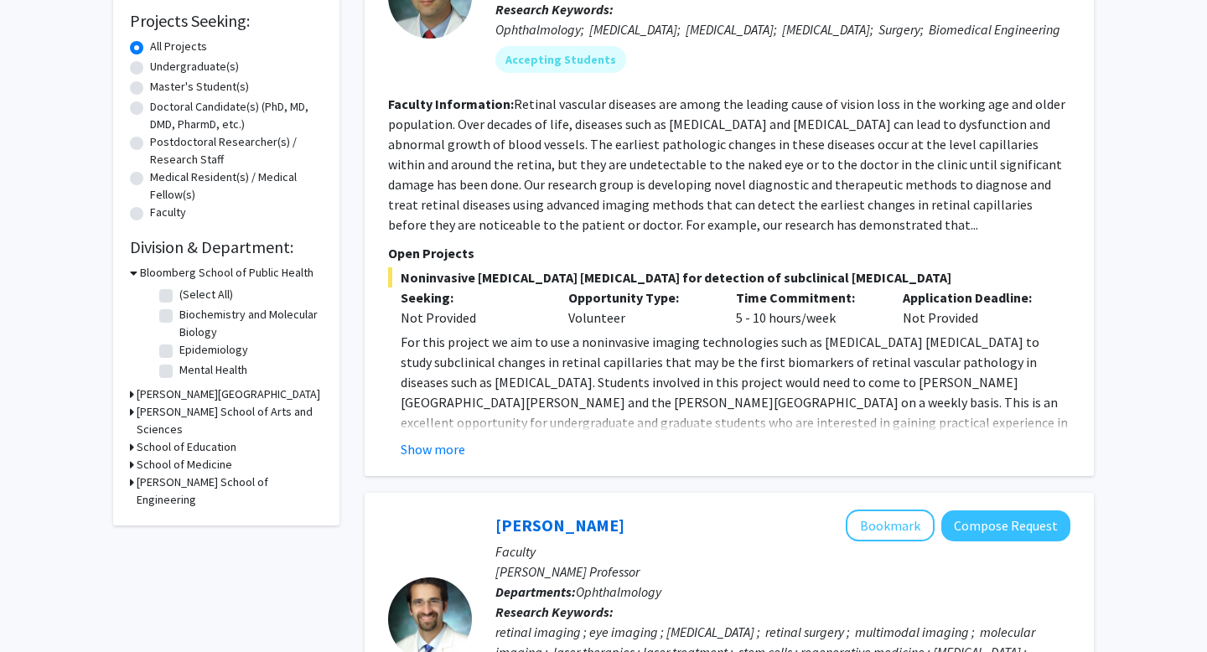
scroll to position [281, 0]
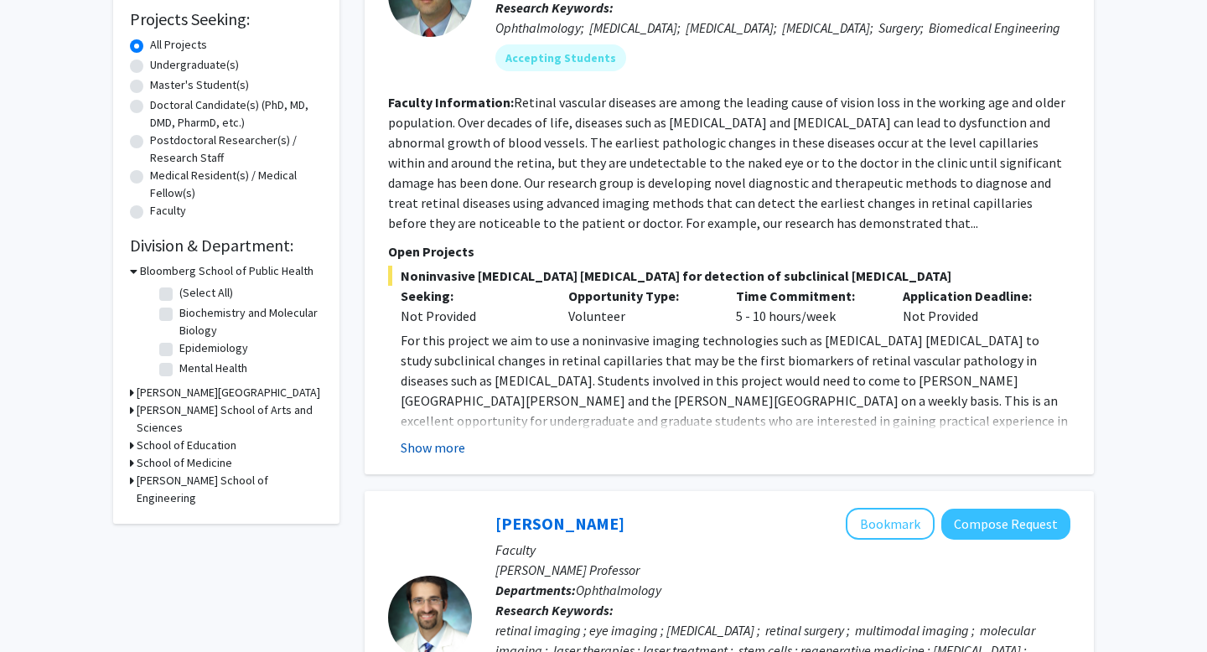
click at [435, 458] on button "Show more" at bounding box center [433, 447] width 65 height 20
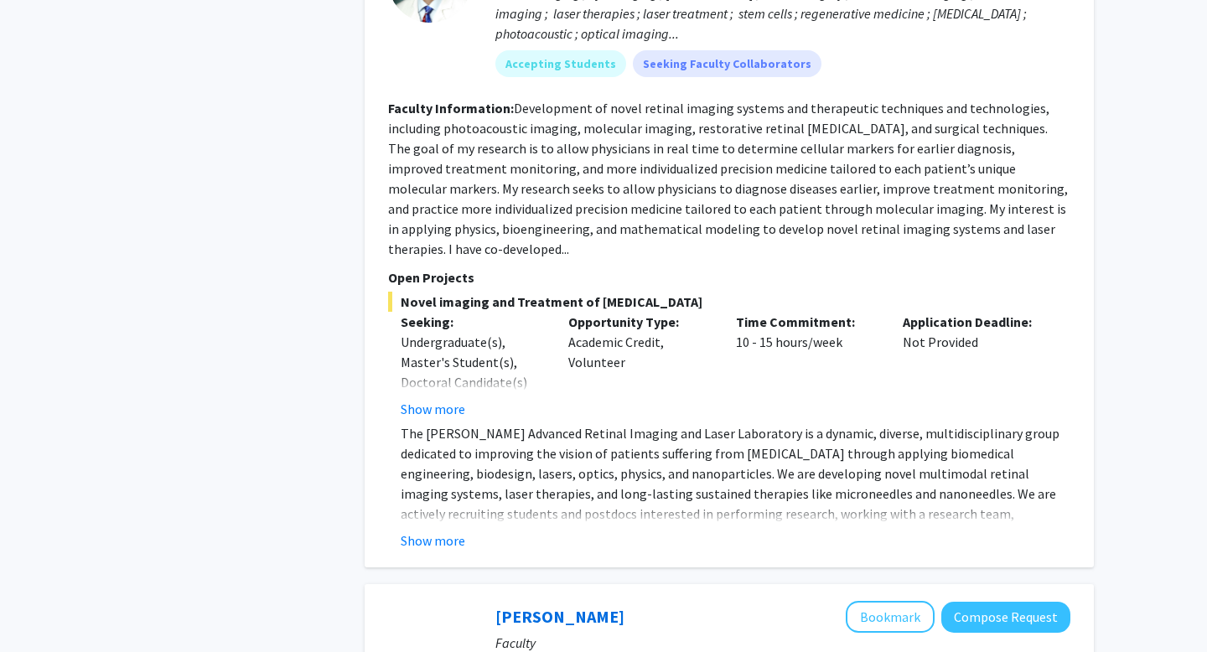
scroll to position [1064, 0]
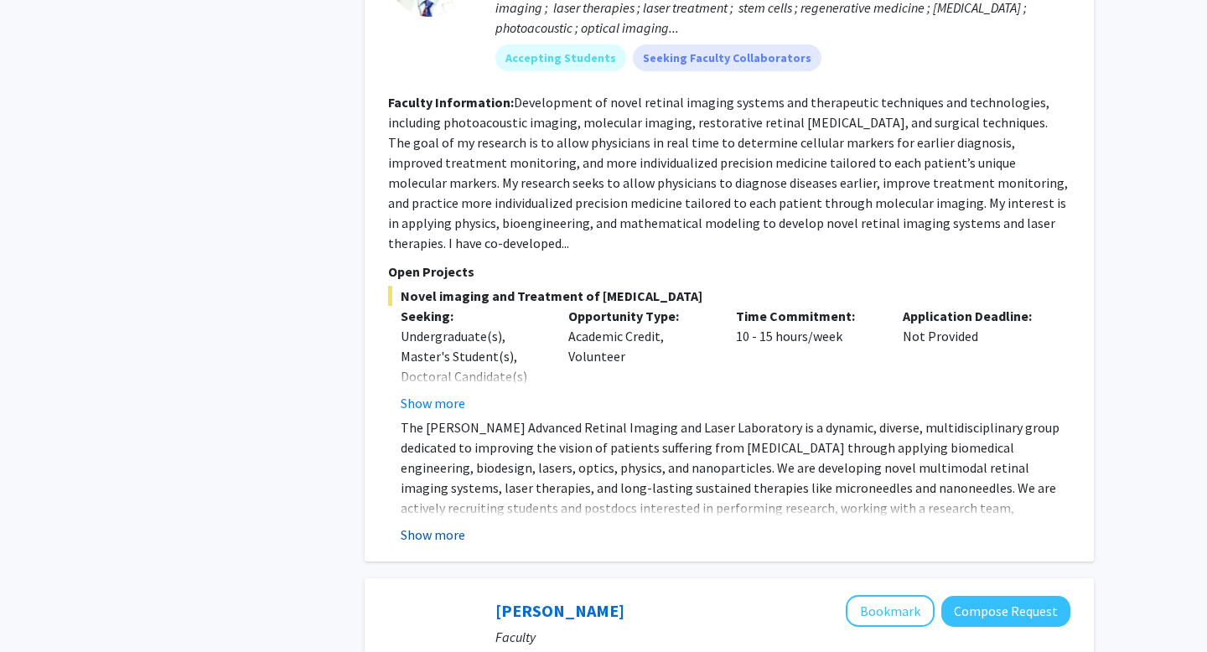
click at [426, 525] on button "Show more" at bounding box center [433, 535] width 65 height 20
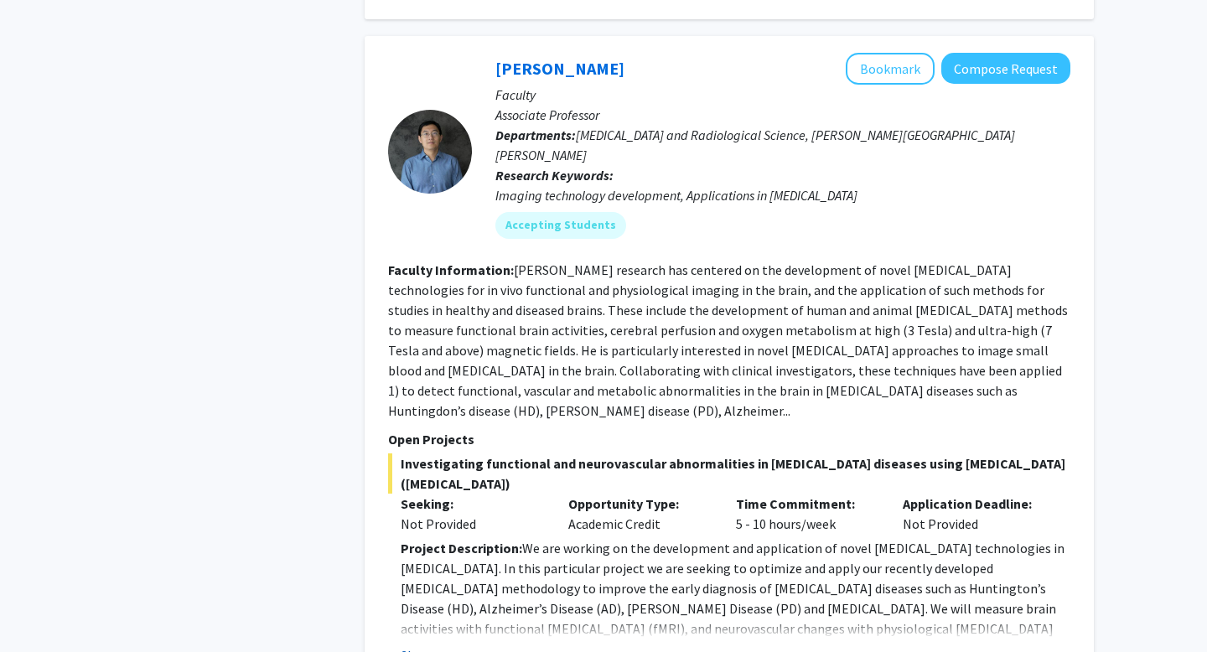
scroll to position [2403, 0]
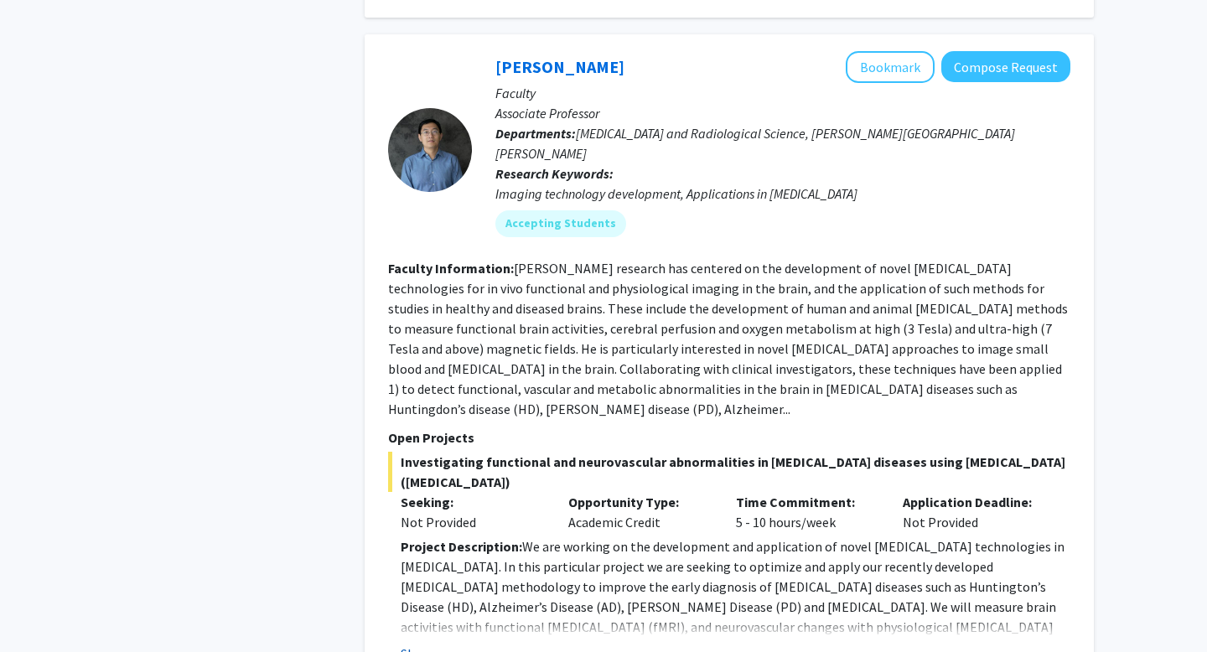
click at [423, 644] on button "Show more" at bounding box center [433, 654] width 65 height 20
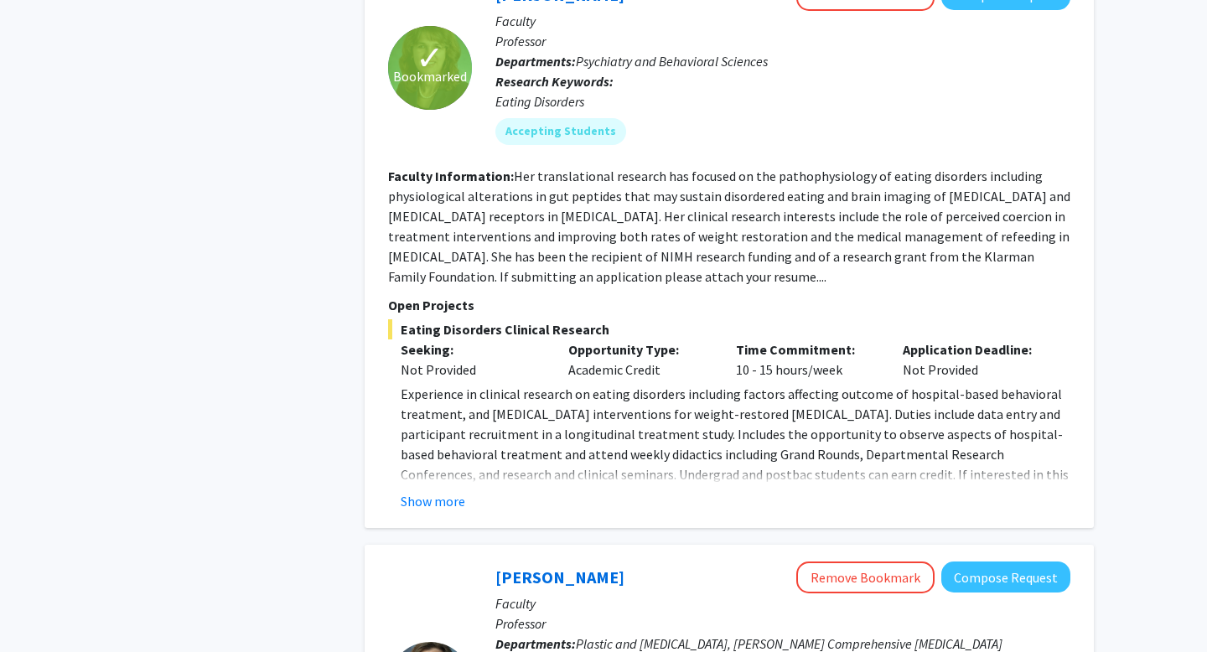
scroll to position [4794, 0]
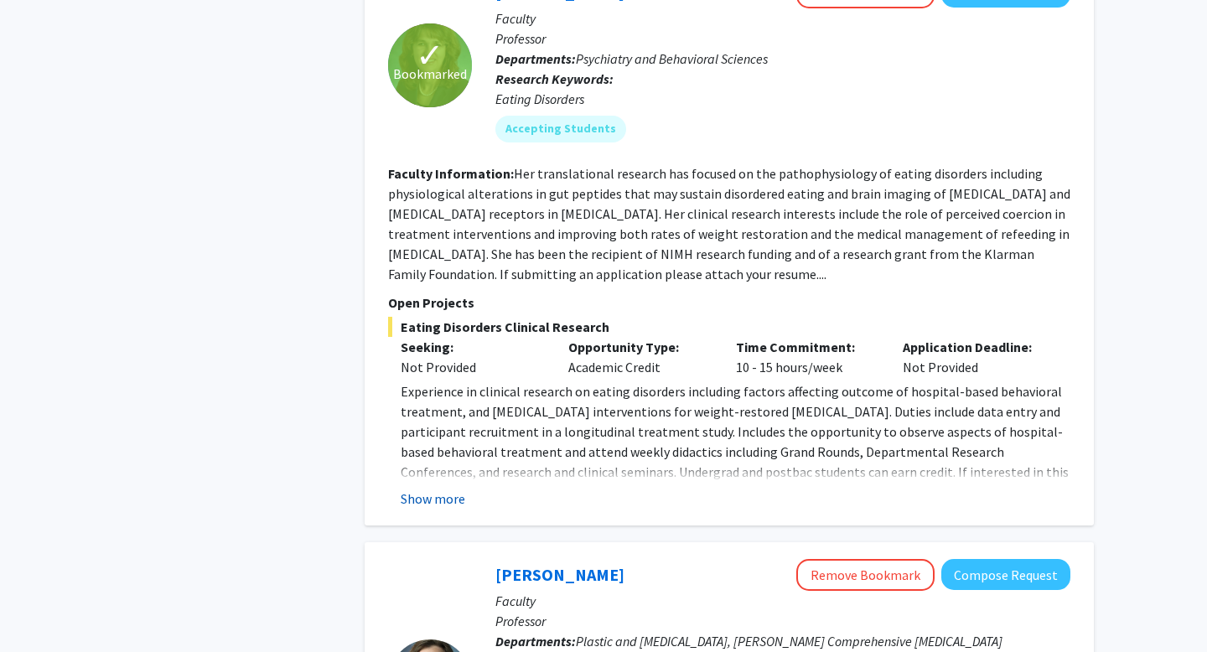
click at [429, 489] on button "Show more" at bounding box center [433, 499] width 65 height 20
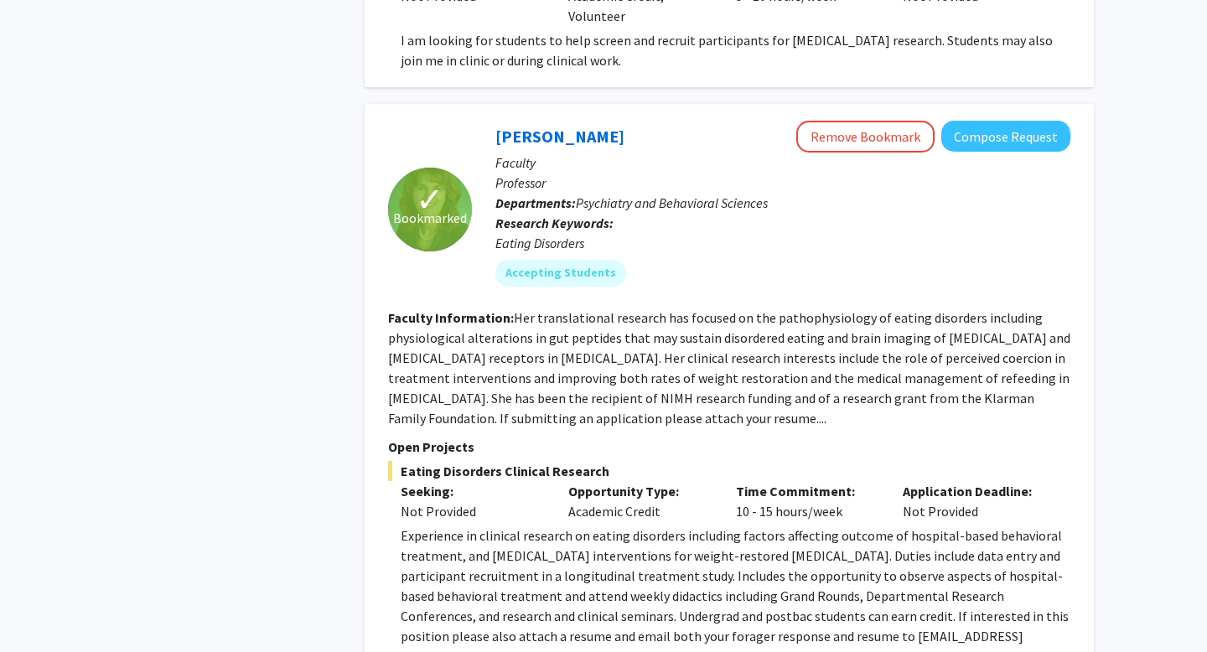
scroll to position [4648, 0]
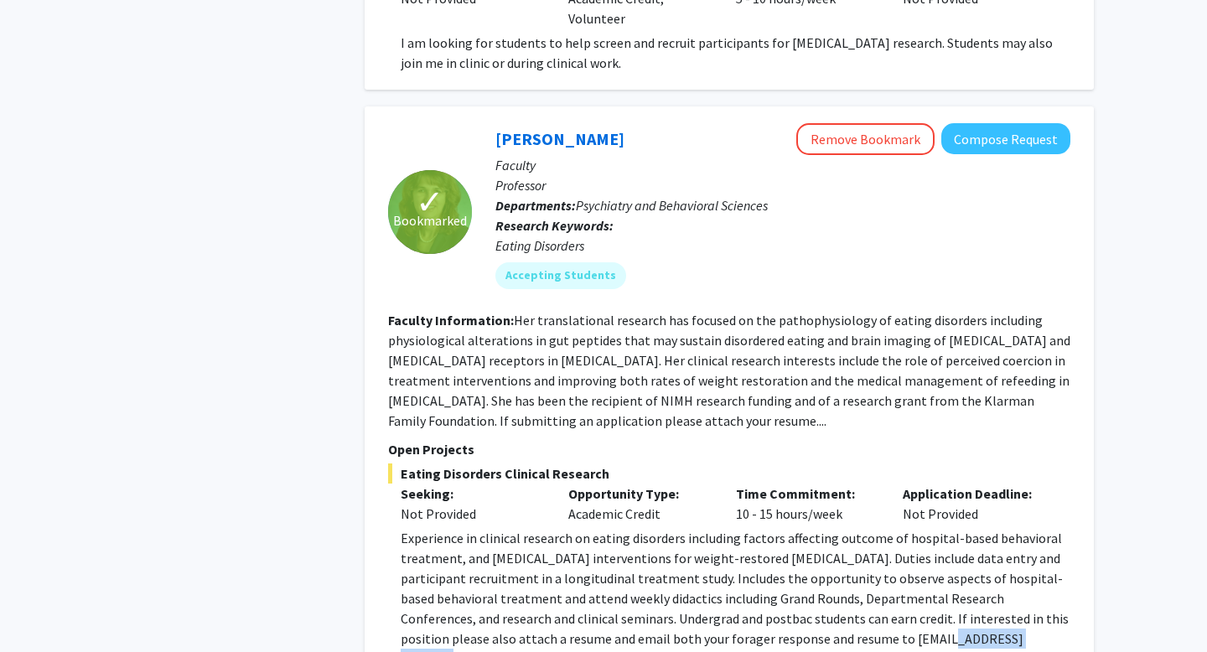
drag, startPoint x: 788, startPoint y: 461, endPoint x: 894, endPoint y: 460, distance: 106.4
click at [894, 530] on span "Experience in clinical research on eating disorders including factors affecting…" at bounding box center [735, 598] width 668 height 137
copy span "[EMAIL_ADDRESS][DOMAIN_NAME]"
